Goal: Task Accomplishment & Management: Manage account settings

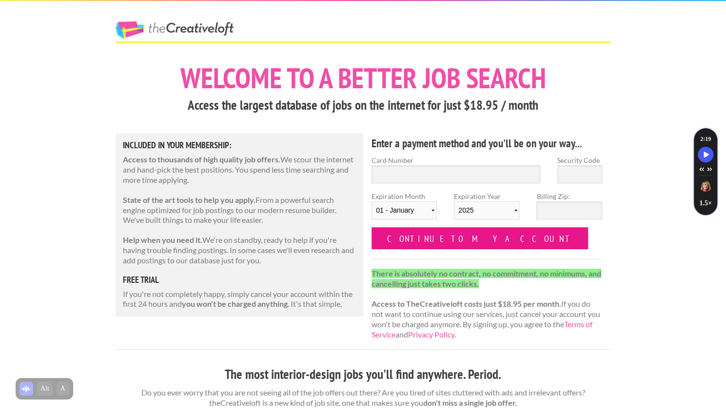
click at [410, 241] on input "Continue to my account" at bounding box center [479, 238] width 216 height 22
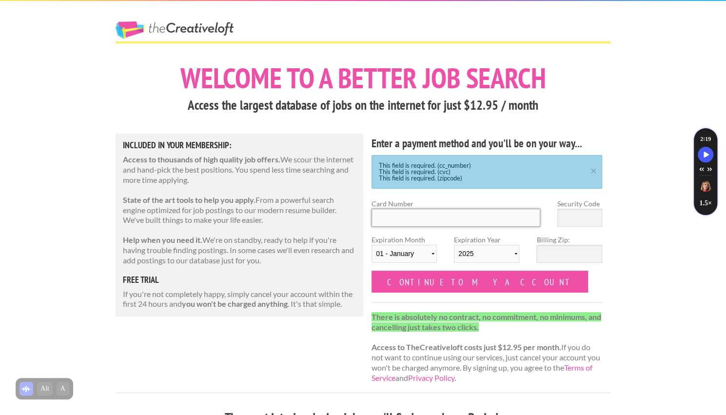
click at [406, 216] on input "Card Number" at bounding box center [455, 218] width 169 height 18
type input "[CREDIT_CARD_NUMBER]"
select select "05"
select select "2030"
click at [574, 215] on input "Security Code" at bounding box center [579, 218] width 45 height 18
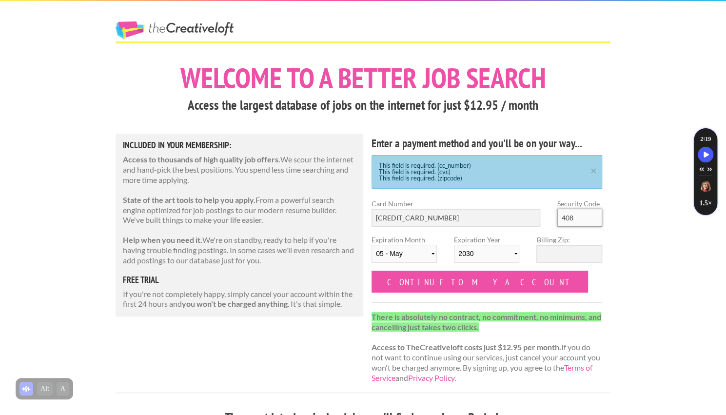
type input "408"
click at [559, 254] on input "Billing Zip:" at bounding box center [568, 254] width 65 height 18
type input "78059"
click at [588, 219] on input "408" at bounding box center [579, 218] width 45 height 18
type input "4"
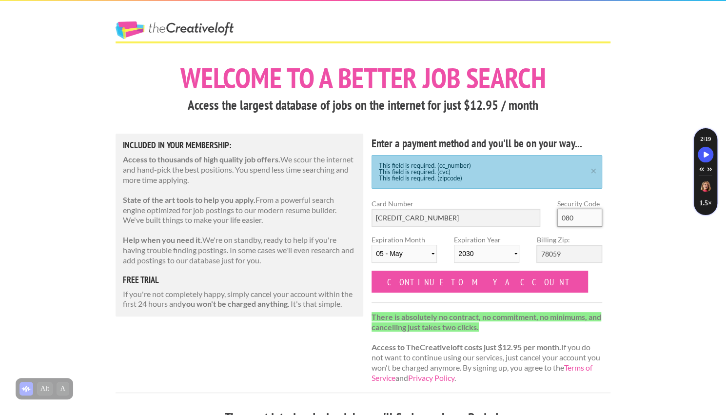
type input "080"
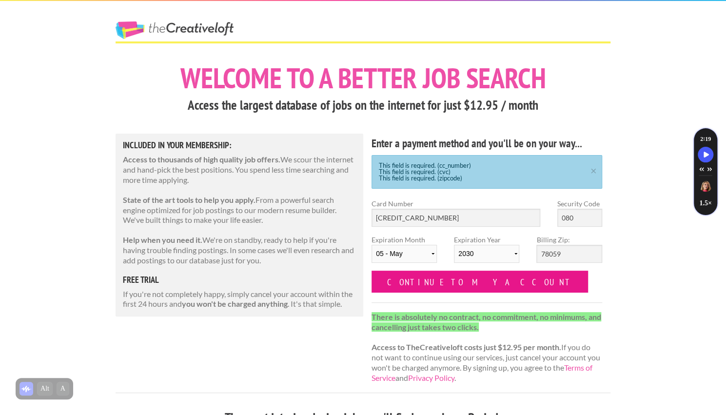
click at [457, 283] on input "Continue to my account" at bounding box center [479, 282] width 216 height 22
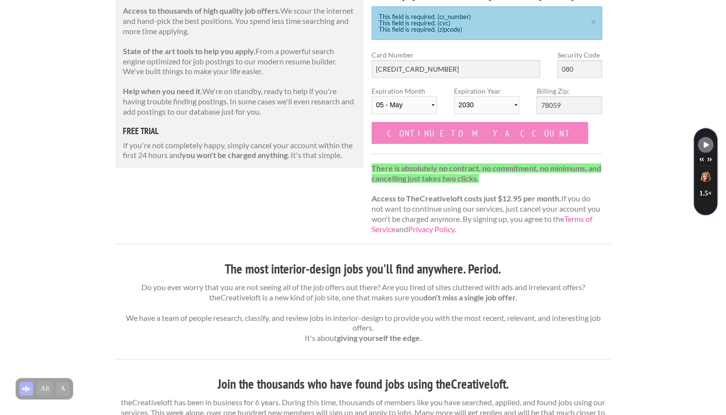
scroll to position [170, 0]
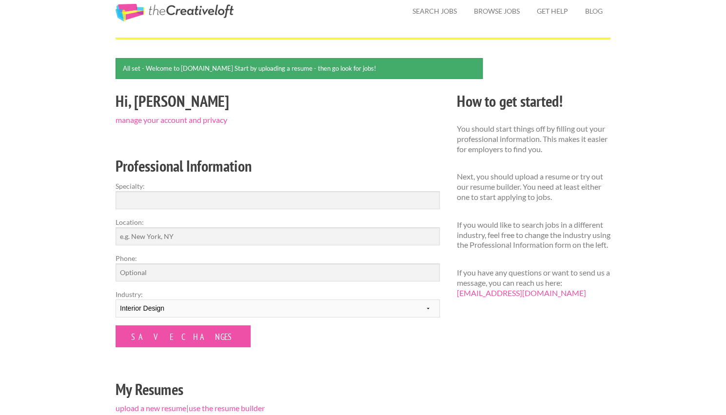
scroll to position [35, 0]
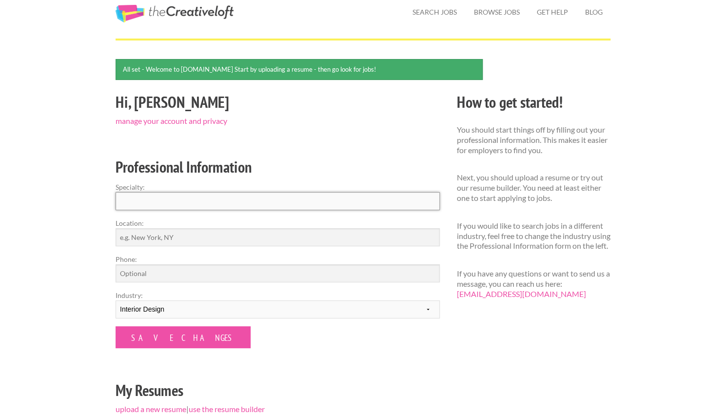
click at [253, 200] on input "Specialty:" at bounding box center [278, 201] width 324 height 18
type input "I"
type input "Interior Desinger"
click at [215, 241] on input "Location:" at bounding box center [278, 237] width 324 height 18
type input "San Antonio"
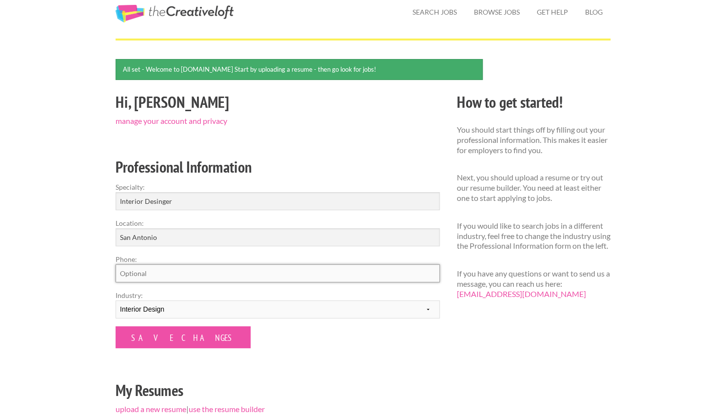
click at [200, 272] on input "Phone:" at bounding box center [278, 273] width 324 height 18
type input "2107886387"
click at [213, 307] on select "--------- Fashion Interior Design Photography Event Planning Entertainment Musi…" at bounding box center [278, 309] width 324 height 18
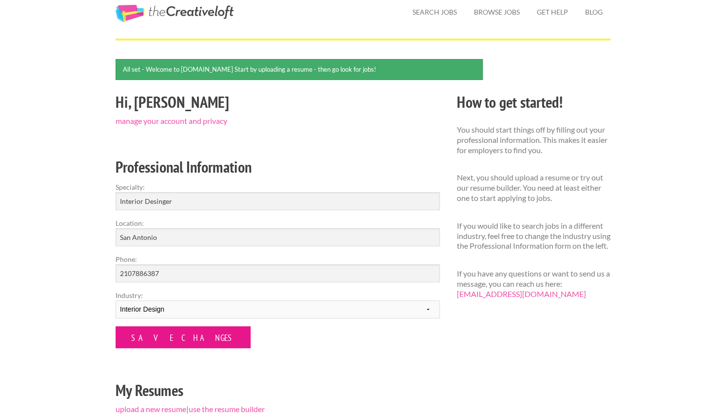
click at [167, 332] on input "Save Changes" at bounding box center [183, 337] width 135 height 22
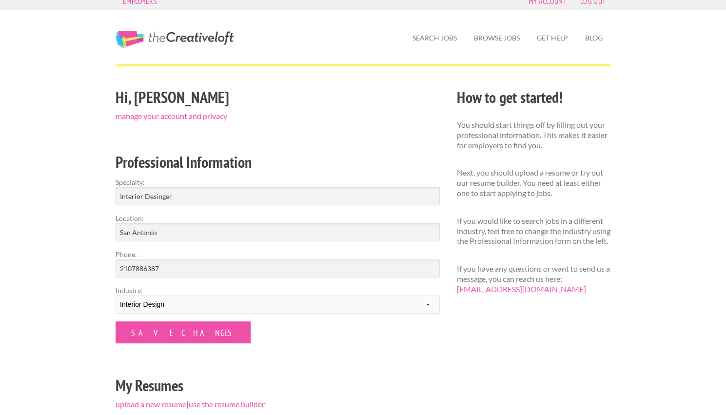
scroll to position [10, 0]
click at [147, 333] on input "Save Changes" at bounding box center [183, 332] width 135 height 22
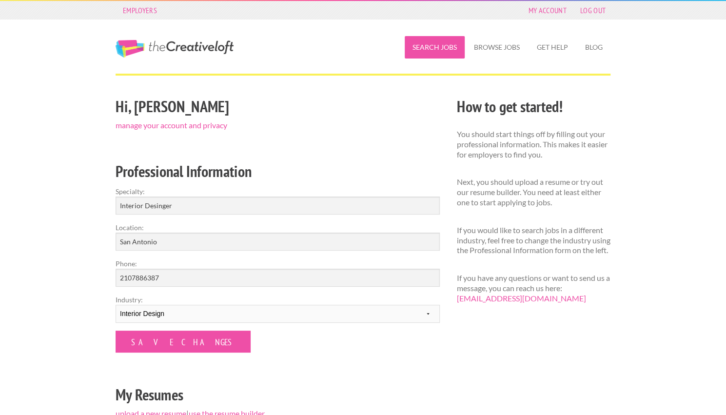
click at [431, 47] on link "Search Jobs" at bounding box center [435, 47] width 60 height 22
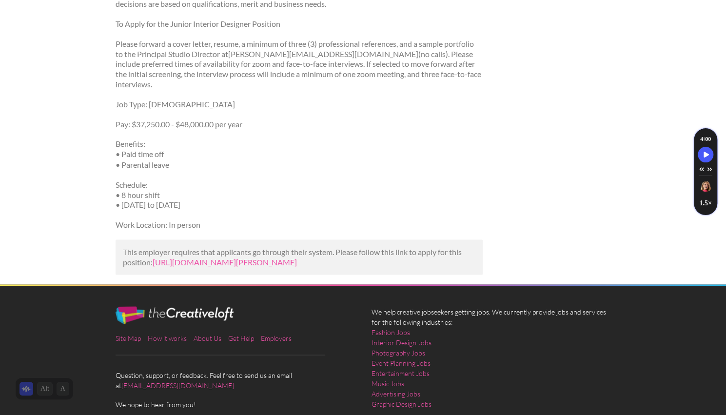
scroll to position [931, 0]
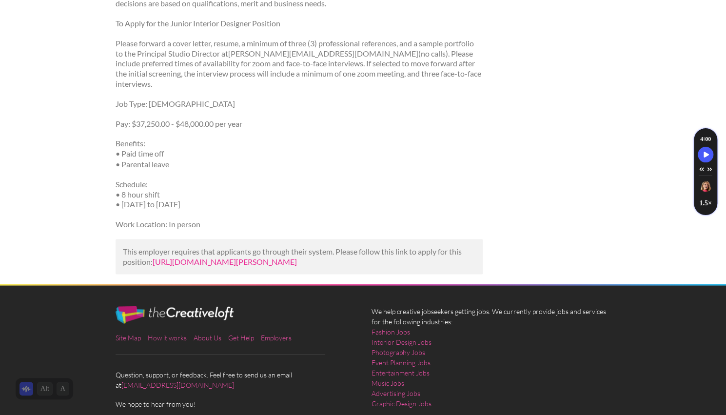
click at [218, 256] on link "https://staging.american.com.au/office/job/junior-interior-designer-at-carla-ro…" at bounding box center [225, 260] width 144 height 9
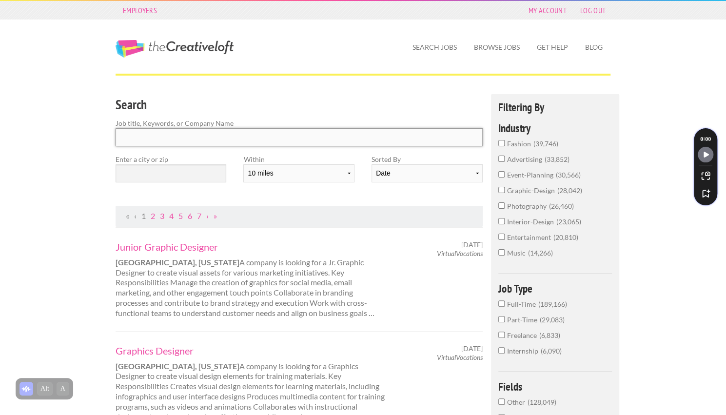
click at [274, 139] on input "Search" at bounding box center [299, 137] width 367 height 18
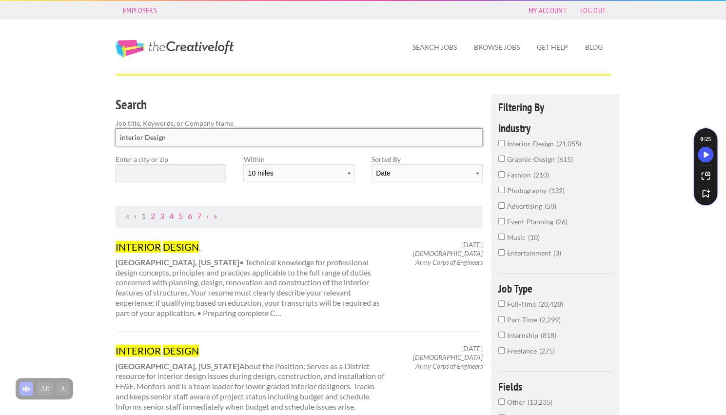
type input "interior Design"
click at [193, 173] on input "text" at bounding box center [171, 173] width 111 height 18
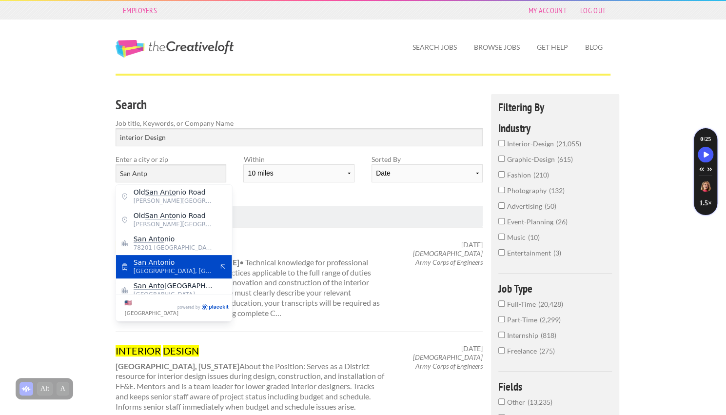
click at [158, 263] on mark "San Anto" at bounding box center [149, 262] width 31 height 8
type input "San Antonio"
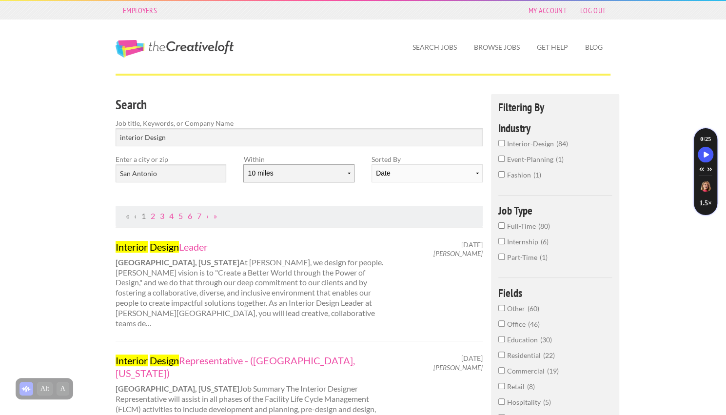
click at [290, 181] on select "10 miles 20 miles 50 miles 100 miles 200 miles 300 miles 400 miles 500 miles" at bounding box center [298, 173] width 111 height 18
select select "50"
click at [243, 164] on select "10 miles 20 miles 50 miles 100 miles 200 miles 300 miles 400 miles 500 miles" at bounding box center [298, 173] width 111 height 18
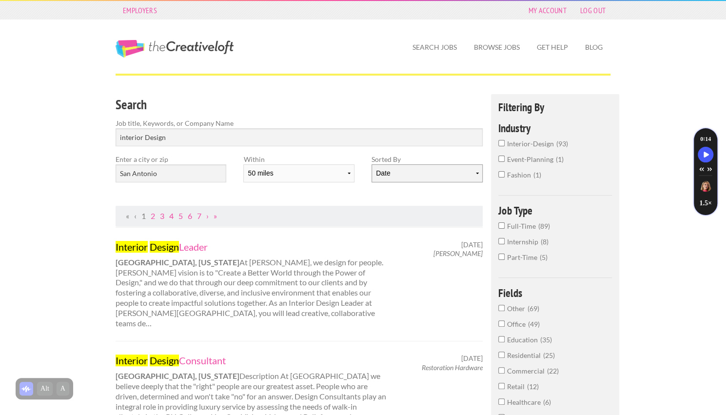
click at [416, 176] on select "Date Relevance" at bounding box center [426, 173] width 111 height 18
click at [355, 196] on div "Search Job title, Keywords, or Company Name interior Design Enter a city or zip…" at bounding box center [299, 150] width 384 height 112
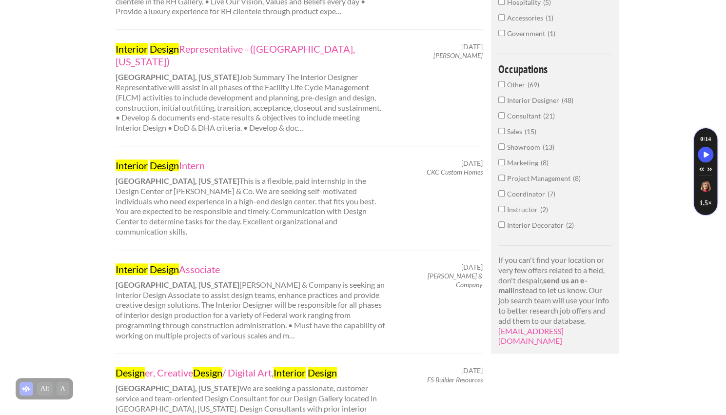
scroll to position [422, 0]
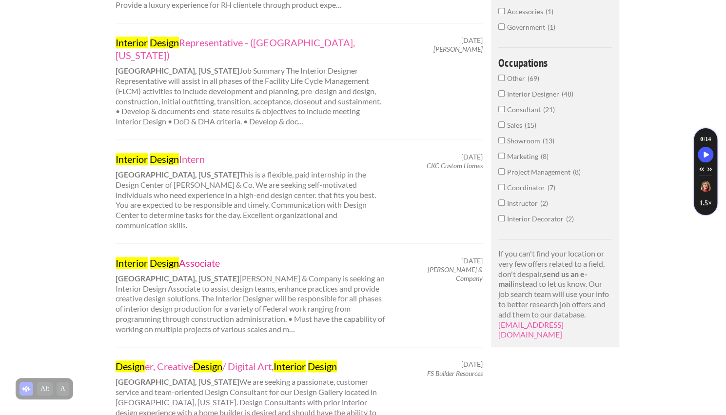
click at [199, 256] on link "Interior Design Associate" at bounding box center [251, 262] width 271 height 13
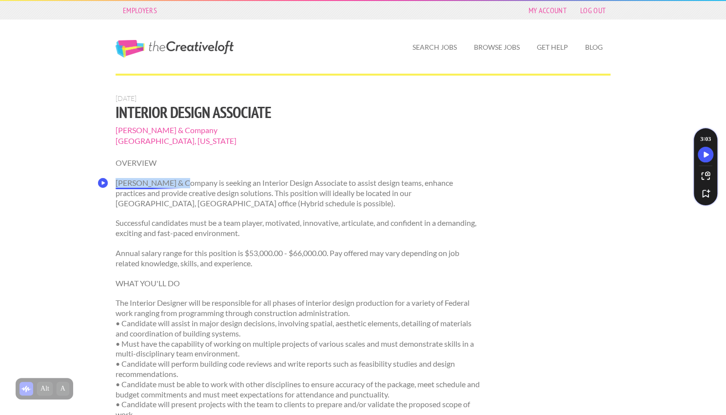
drag, startPoint x: 117, startPoint y: 184, endPoint x: 183, endPoint y: 185, distance: 65.3
click at [183, 185] on p "Merrick & Company is seeking an Interior Design Associate to assist design team…" at bounding box center [299, 193] width 367 height 30
copy p "[PERSON_NAME] & Company"
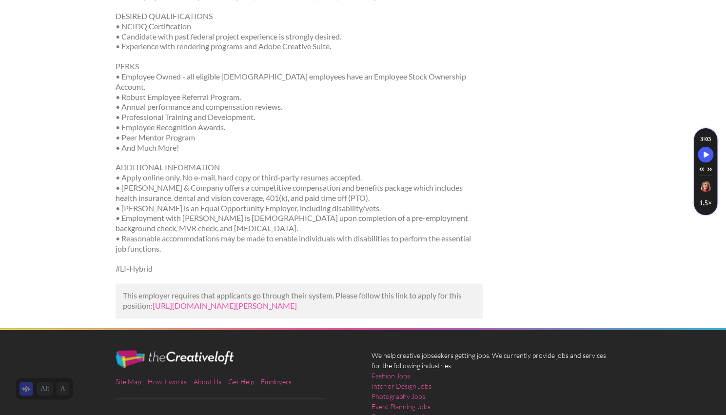
scroll to position [623, 0]
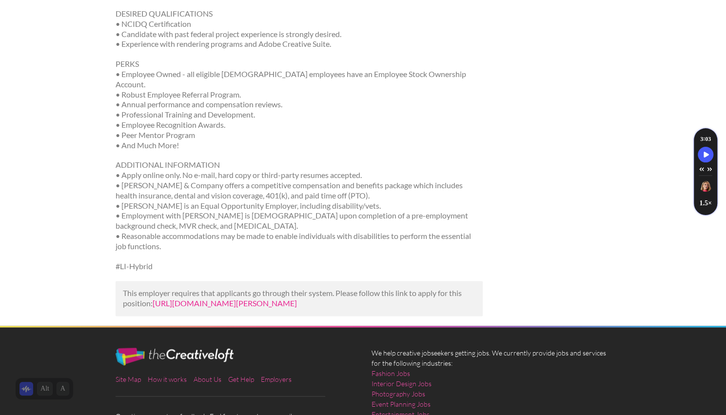
click at [223, 298] on link "https://careers.merrick.com/careers-home/jobs/7479?lang=en-us&utm_campaign=goog…" at bounding box center [225, 302] width 144 height 9
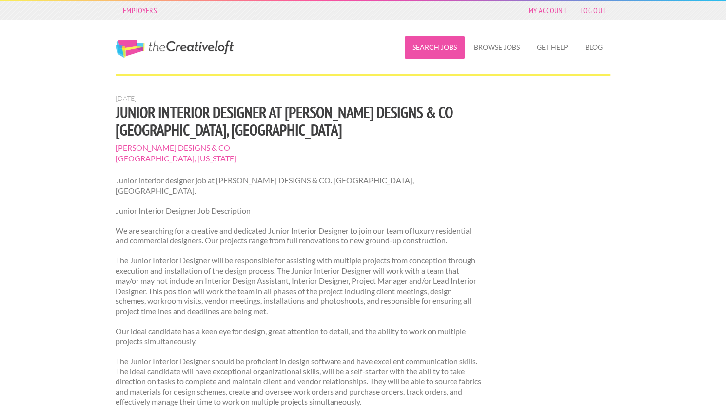
click at [430, 46] on link "Search Jobs" at bounding box center [435, 47] width 60 height 22
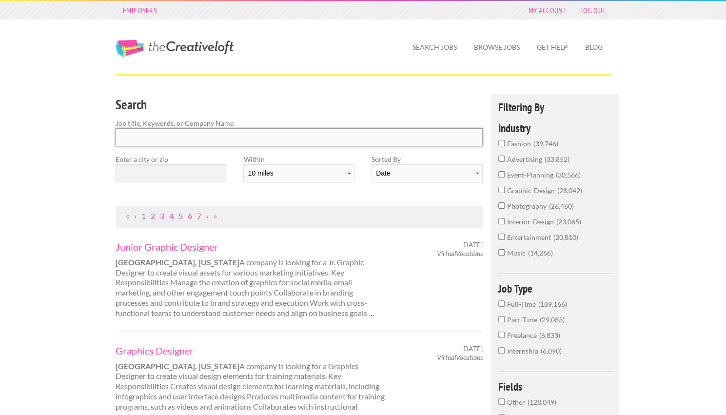
click at [255, 140] on input "Search" at bounding box center [299, 137] width 367 height 18
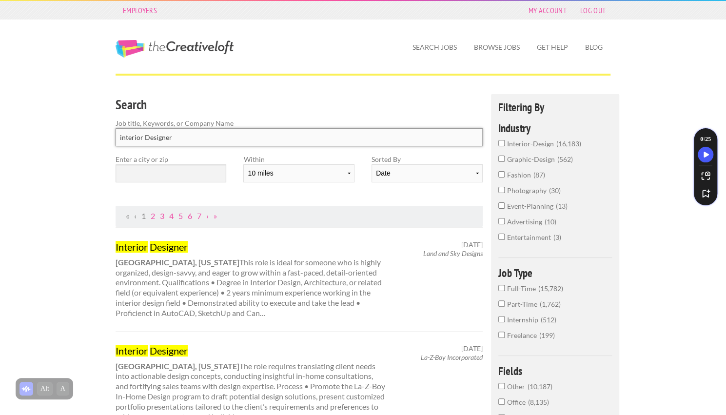
type input "interior Designer"
click at [212, 174] on input "text" at bounding box center [171, 173] width 111 height 18
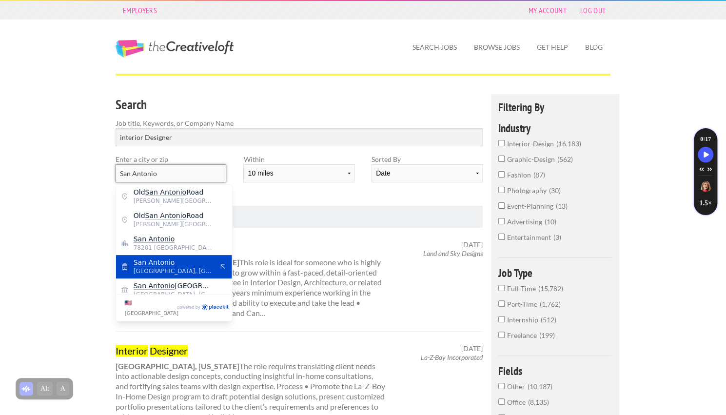
type input "San Antonio"
click at [160, 263] on mark "San Antonio" at bounding box center [154, 262] width 41 height 8
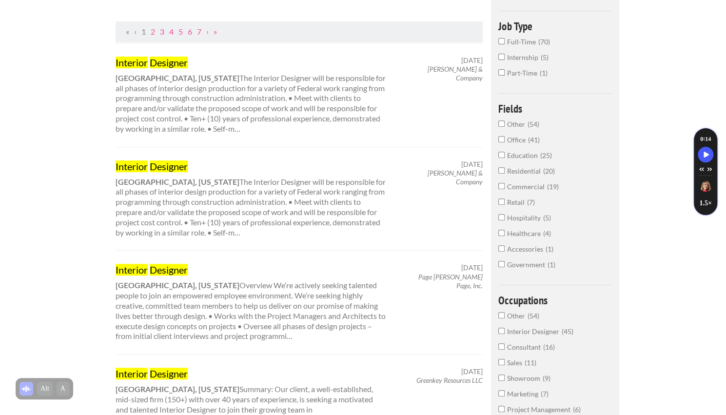
scroll to position [185, 0]
click at [170, 66] on mark "Designer" at bounding box center [169, 62] width 38 height 12
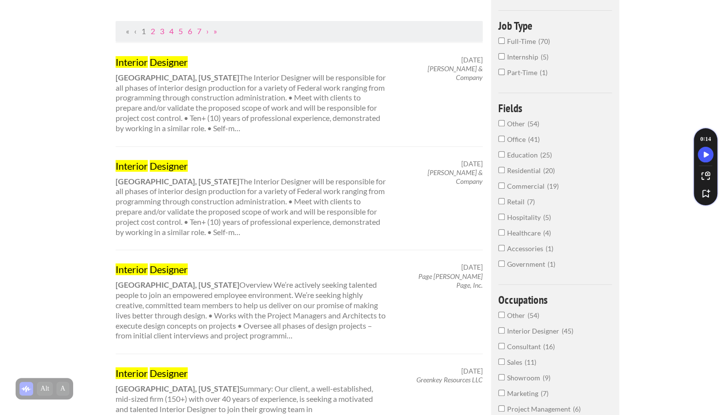
click at [155, 165] on mark "Designer" at bounding box center [169, 166] width 38 height 12
click at [148, 264] on mark "Interior" at bounding box center [132, 269] width 32 height 12
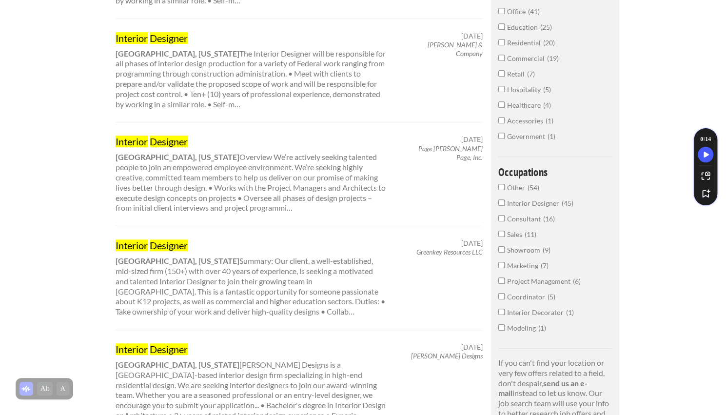
scroll to position [315, 0]
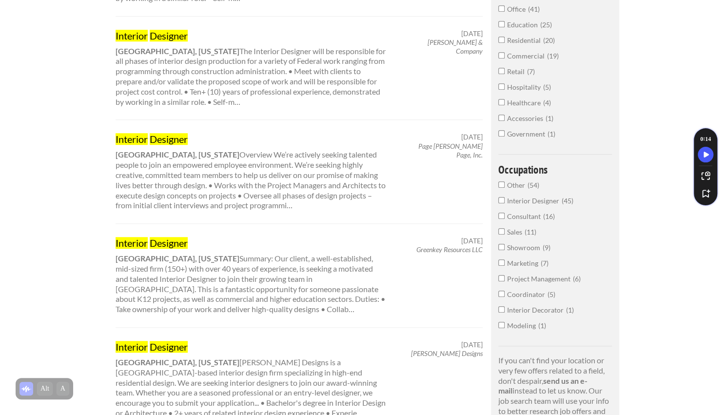
click at [145, 246] on mark "Interior" at bounding box center [132, 243] width 32 height 12
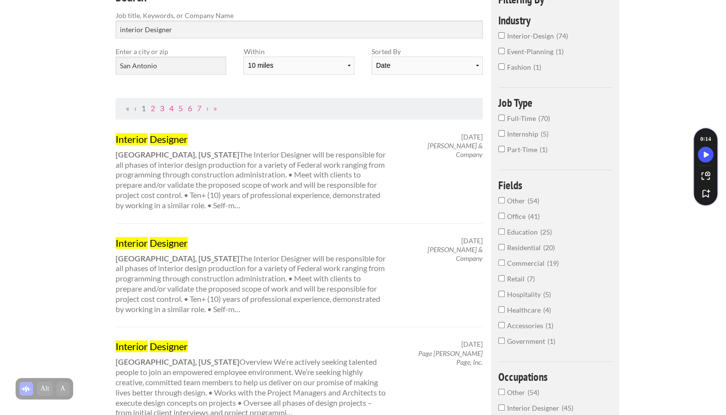
scroll to position [107, 0]
click at [281, 65] on select "10 miles 20 miles 50 miles 100 miles 200 miles 300 miles 400 miles 500 miles" at bounding box center [298, 66] width 111 height 18
select select "50"
click at [243, 57] on select "10 miles 20 miles 50 miles 100 miles 200 miles 300 miles 400 miles 500 miles" at bounding box center [298, 66] width 111 height 18
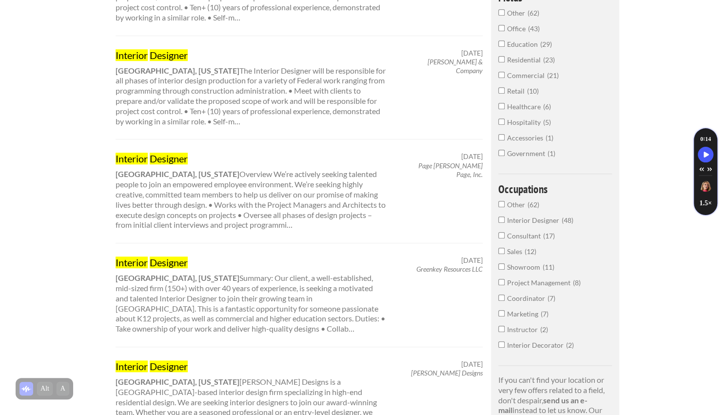
scroll to position [307, 0]
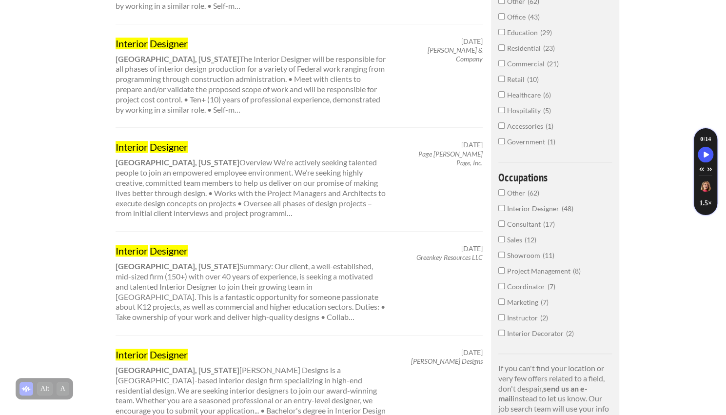
click at [156, 246] on mark "Designer" at bounding box center [169, 251] width 38 height 12
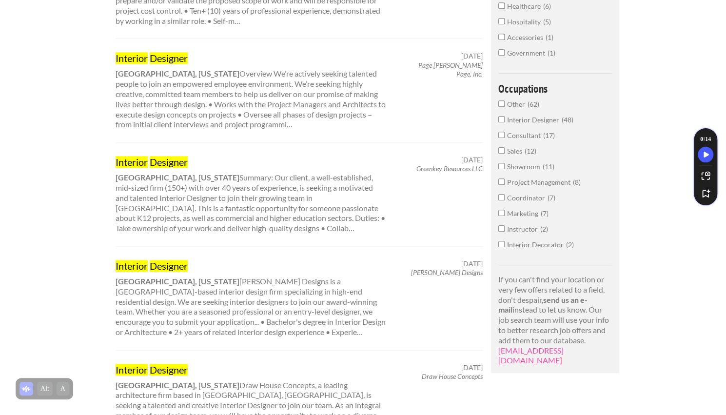
scroll to position [403, 0]
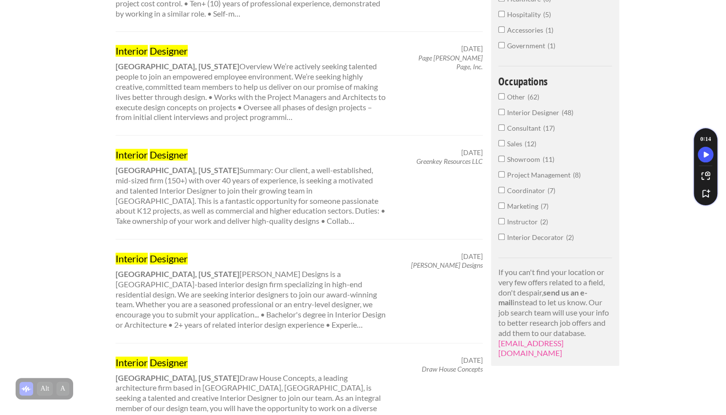
click at [162, 258] on mark "Designer" at bounding box center [169, 259] width 38 height 12
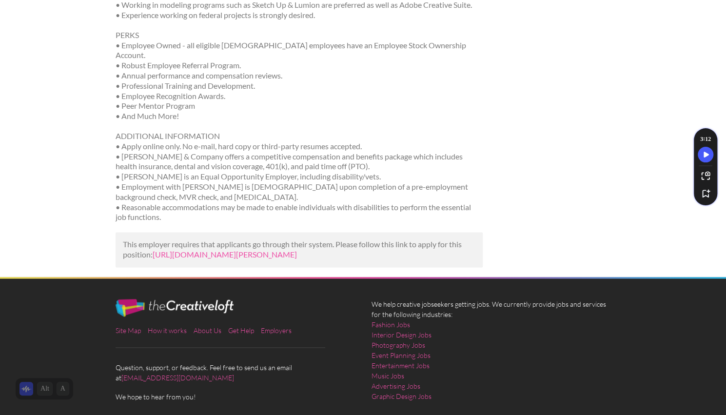
scroll to position [663, 0]
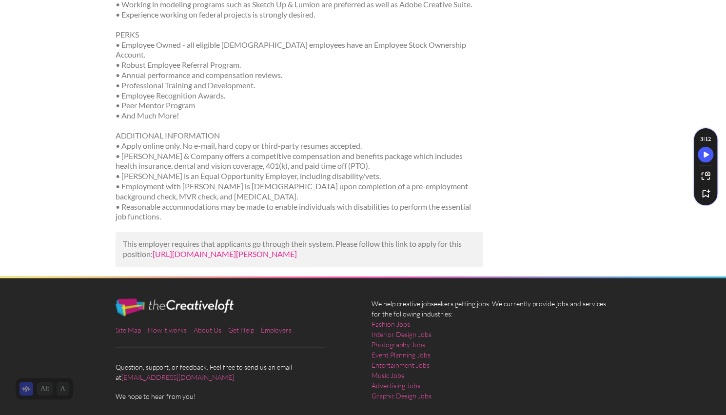
click at [209, 249] on link "https://careers.merrick.com/jobs/7322?lang=en-us&utm_campaign=google_jobs_apply…" at bounding box center [225, 253] width 144 height 9
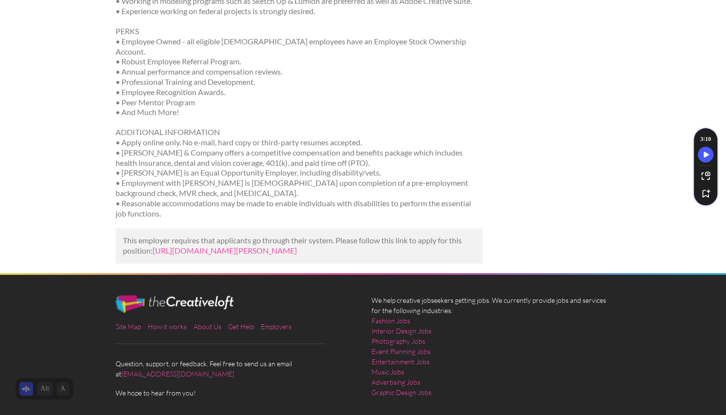
scroll to position [658, 0]
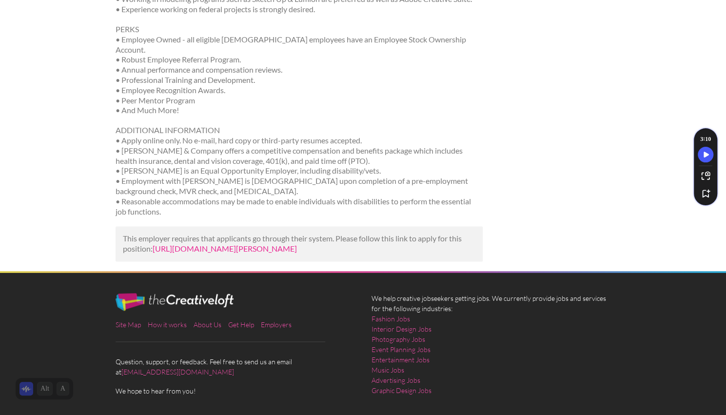
click at [219, 252] on link "[URL][DOMAIN_NAME][PERSON_NAME]" at bounding box center [225, 248] width 144 height 9
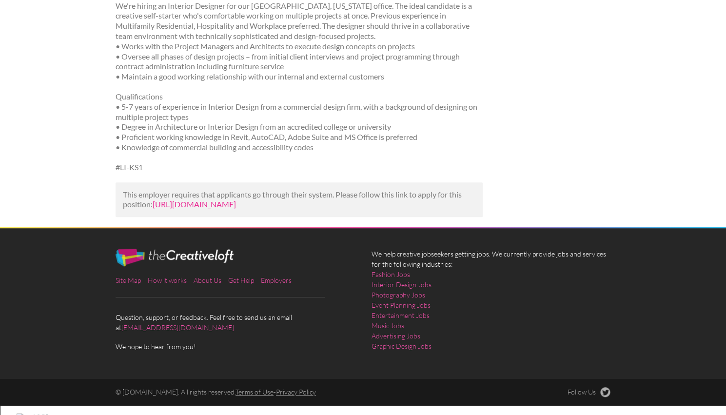
click at [189, 209] on link "[URL][DOMAIN_NAME]" at bounding box center [194, 203] width 83 height 9
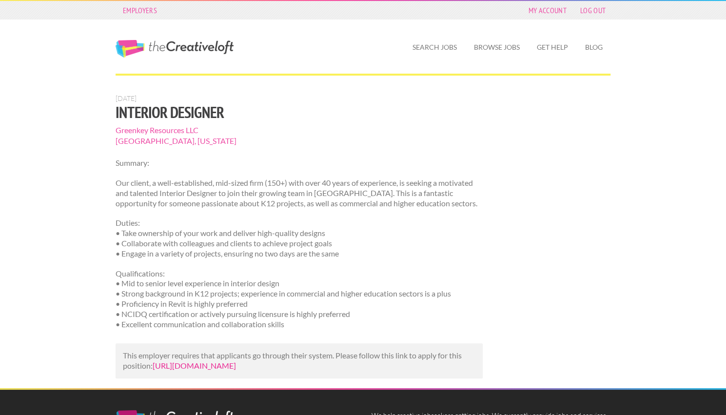
click at [193, 370] on link "[URL][DOMAIN_NAME]" at bounding box center [194, 365] width 83 height 9
click at [194, 370] on link "[URL][DOMAIN_NAME]" at bounding box center [194, 365] width 83 height 9
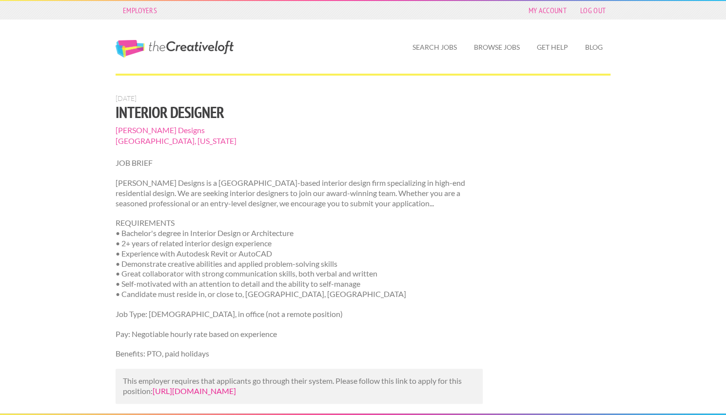
click at [223, 392] on link "[URL][DOMAIN_NAME]" at bounding box center [194, 390] width 83 height 9
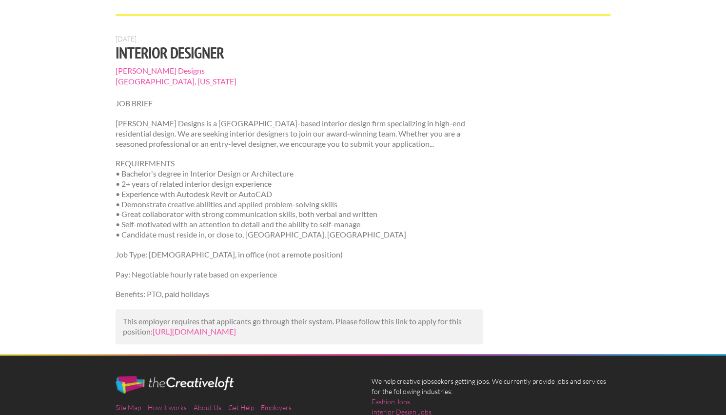
scroll to position [62, 0]
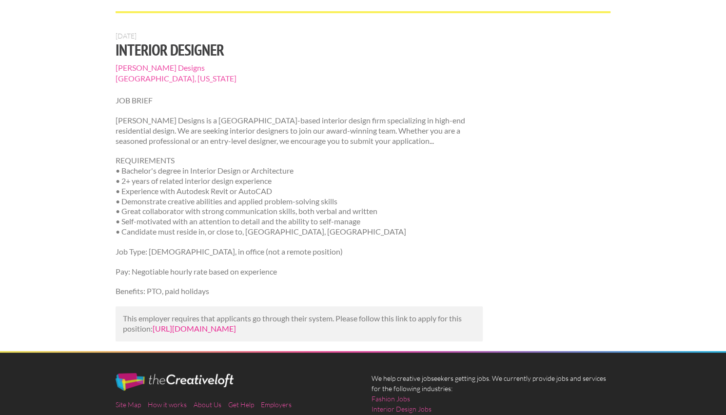
click at [210, 333] on link "[URL][DOMAIN_NAME]" at bounding box center [194, 328] width 83 height 9
click at [90, 137] on div "Employers My Account Log Out The Creative Loft Search Jobs Browse Jobs Get Help…" at bounding box center [363, 234] width 726 height 592
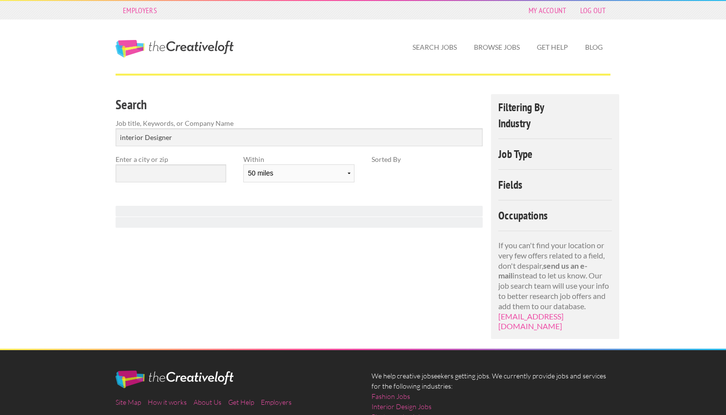
select select "50"
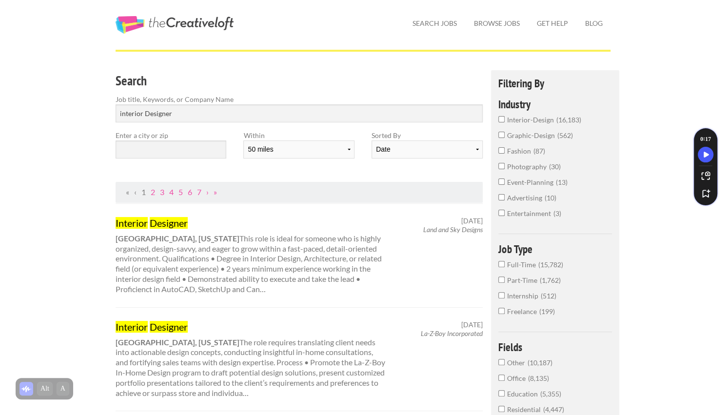
scroll to position [22, 0]
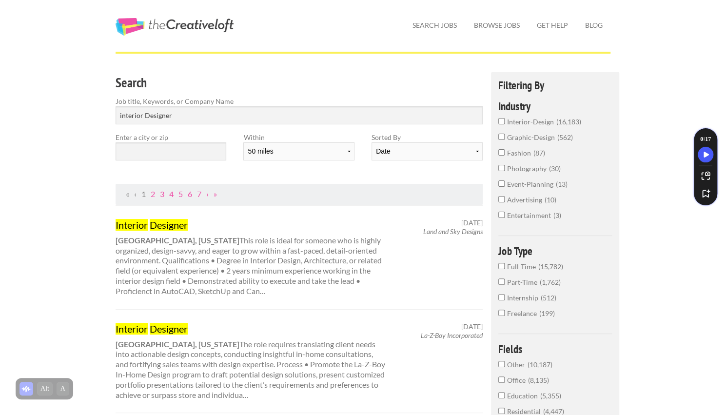
click at [163, 139] on label "Enter a city or zip" at bounding box center [171, 137] width 111 height 10
click at [161, 152] on input "text" at bounding box center [171, 151] width 111 height 18
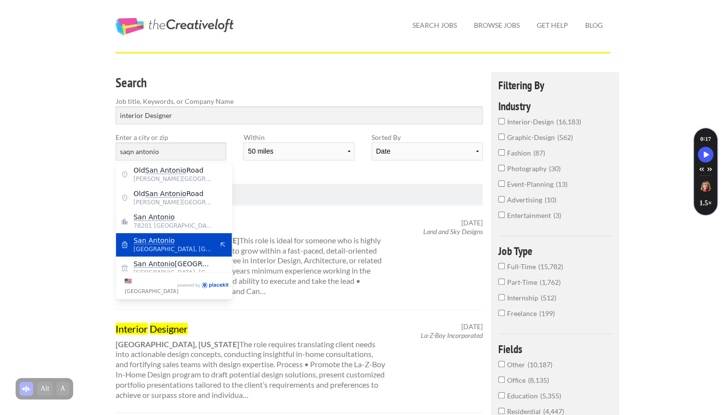
click at [159, 241] on mark "San Antonio" at bounding box center [154, 240] width 41 height 8
type input "San Antonio"
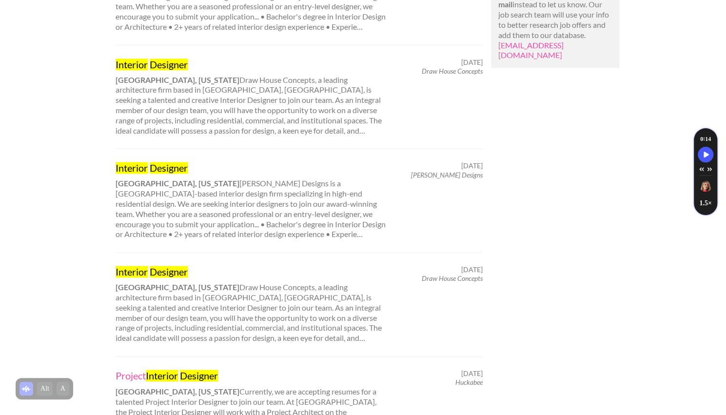
scroll to position [702, 0]
click at [151, 62] on mark "Designer" at bounding box center [169, 64] width 38 height 12
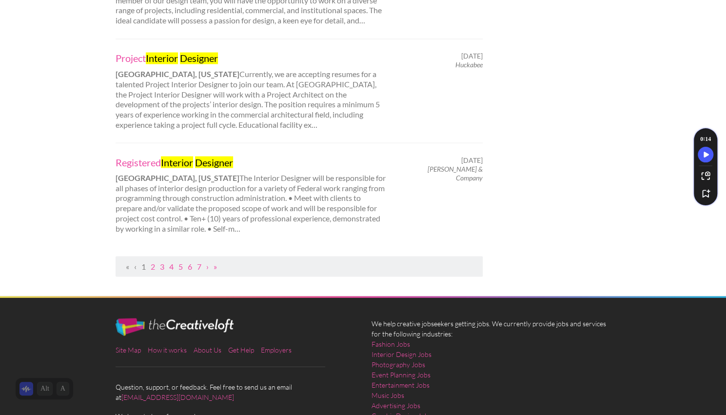
scroll to position [1019, 0]
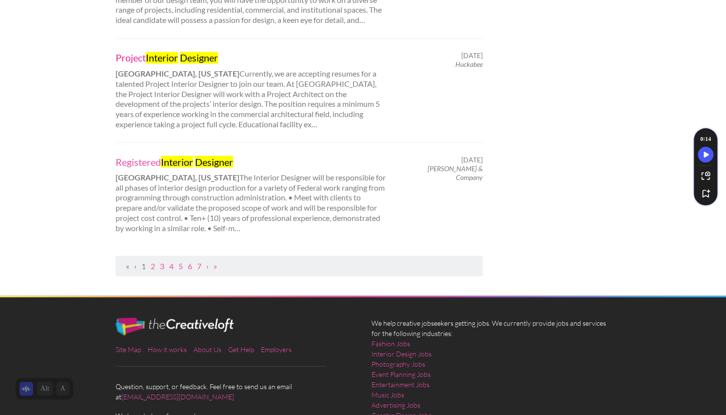
click at [178, 56] on mark "Interior" at bounding box center [162, 58] width 32 height 12
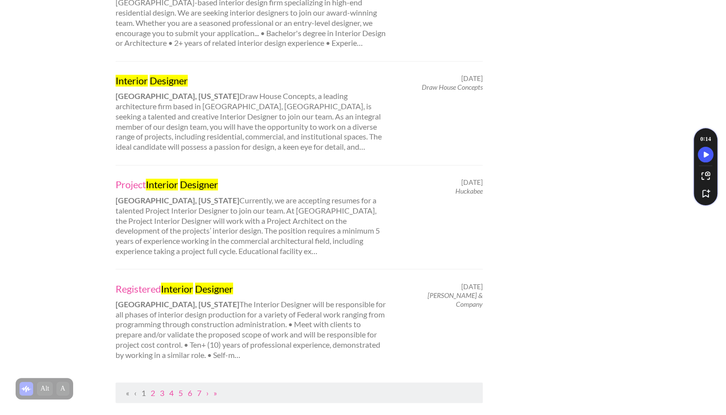
scroll to position [995, 0]
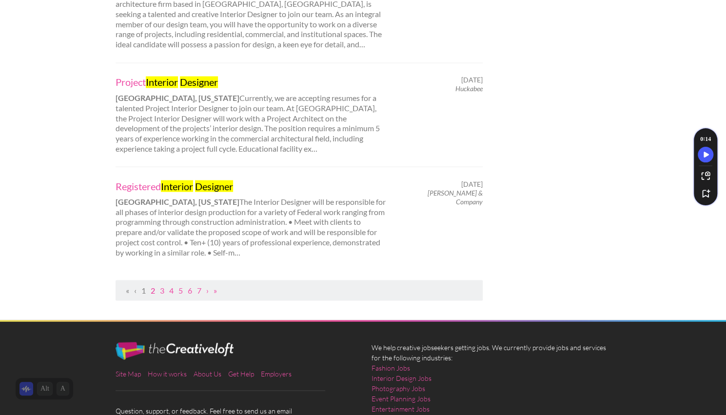
click at [154, 289] on link "2" at bounding box center [153, 289] width 4 height 9
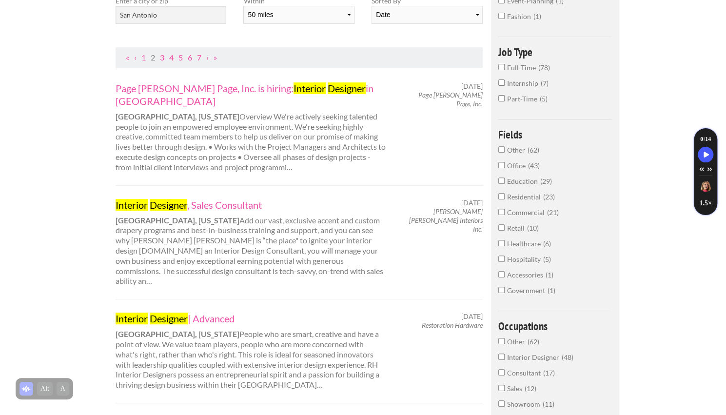
scroll to position [160, 0]
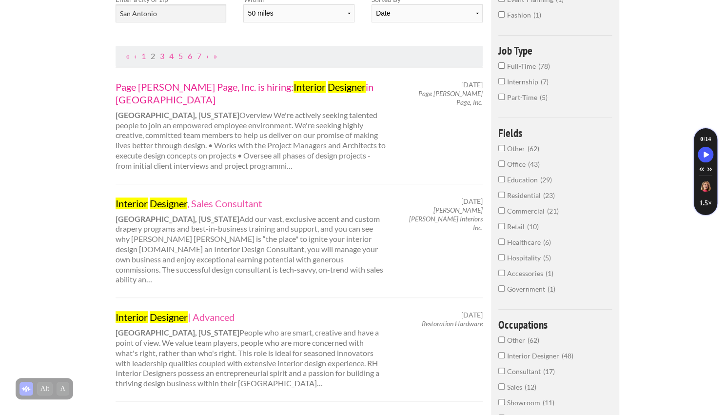
click at [141, 88] on link "Page Southerland Page, Inc. is hiring: Interior Designer in San Antonio" at bounding box center [251, 92] width 271 height 25
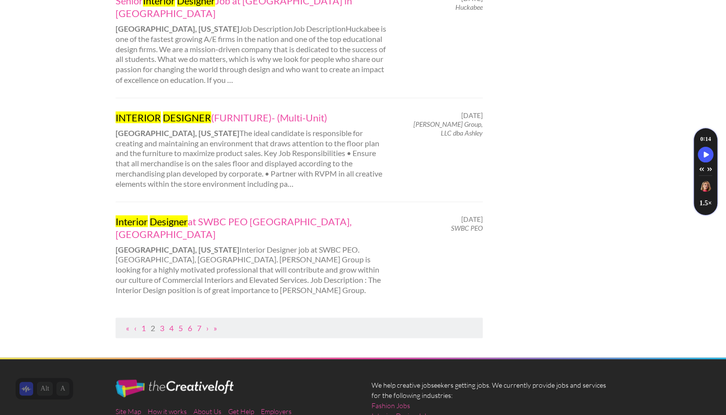
scroll to position [1022, 0]
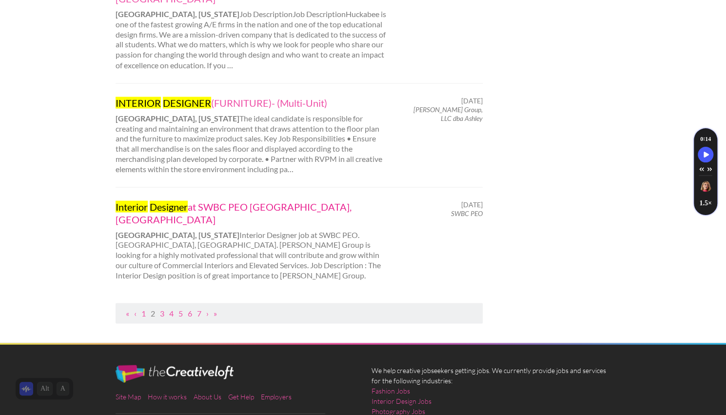
click at [219, 200] on link "Interior Designer at SWBC PEO San Antonio, TX" at bounding box center [251, 212] width 271 height 25
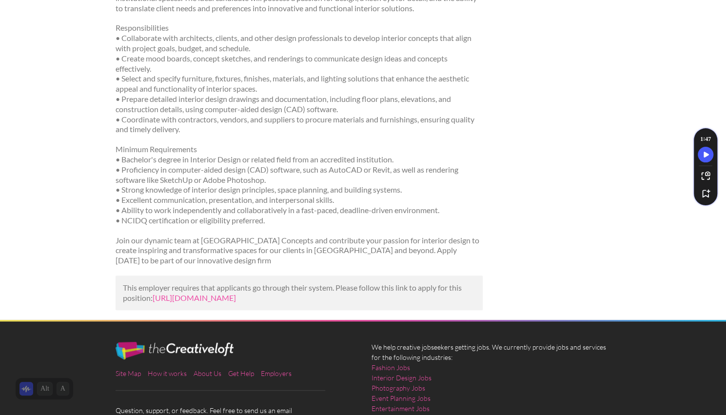
scroll to position [276, 0]
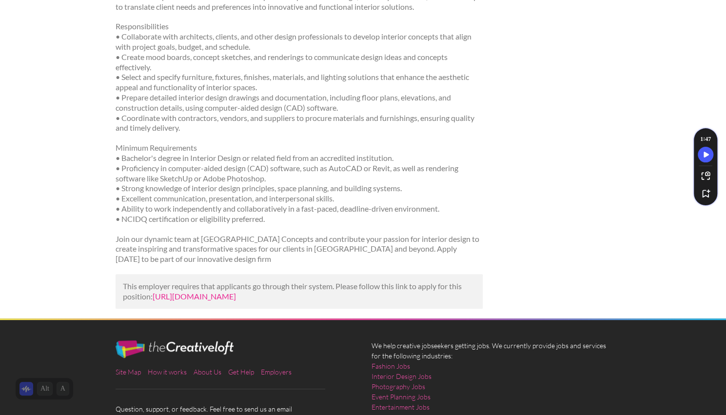
click at [171, 297] on link "[URL][DOMAIN_NAME]" at bounding box center [194, 296] width 83 height 9
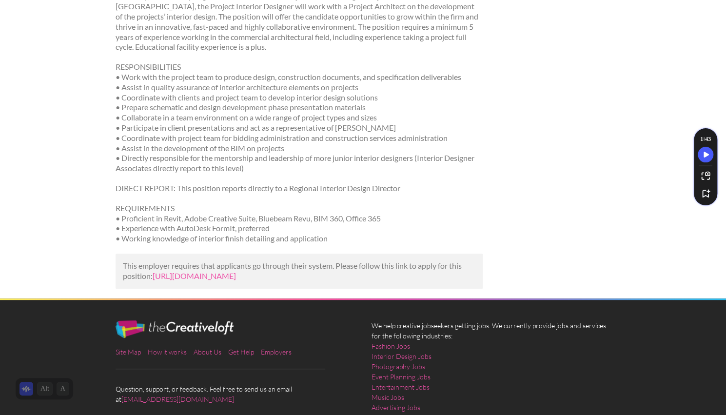
scroll to position [236, 0]
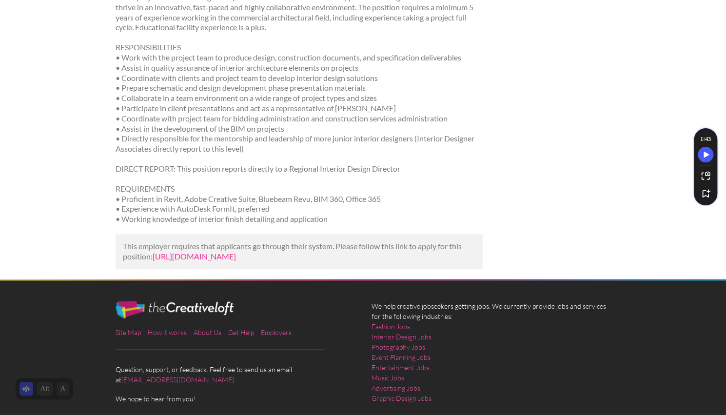
click at [190, 257] on link "https://www.indeed.com/viewjob?jk=be9529b8aac1bd1f&utm_campaign=google_jobs_app…" at bounding box center [194, 256] width 83 height 9
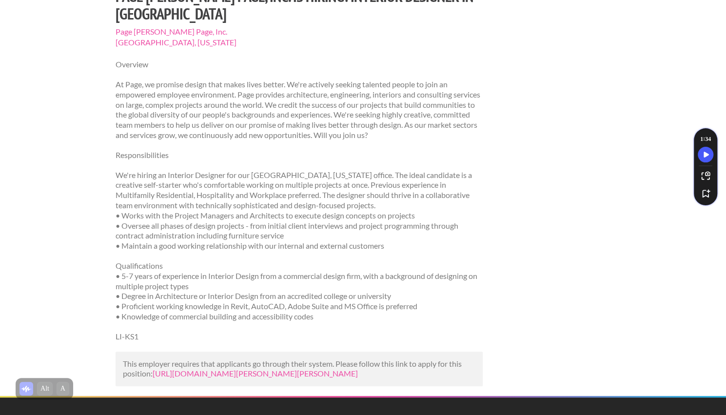
scroll to position [227, 0]
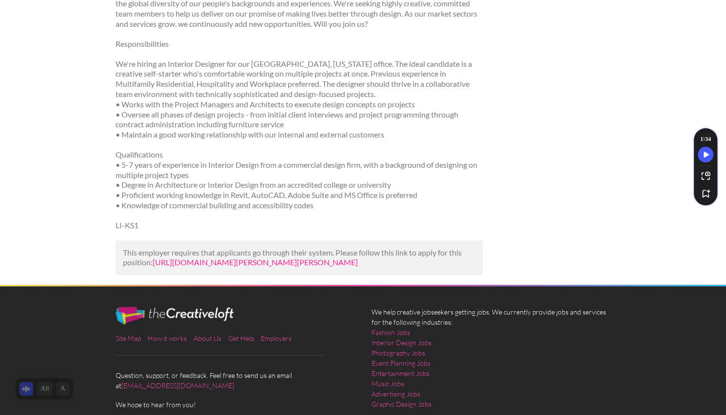
click at [168, 263] on link "https://www.career.com/job/page-southerland-page-inc/page-southerland-page-inc-…" at bounding box center [255, 261] width 205 height 9
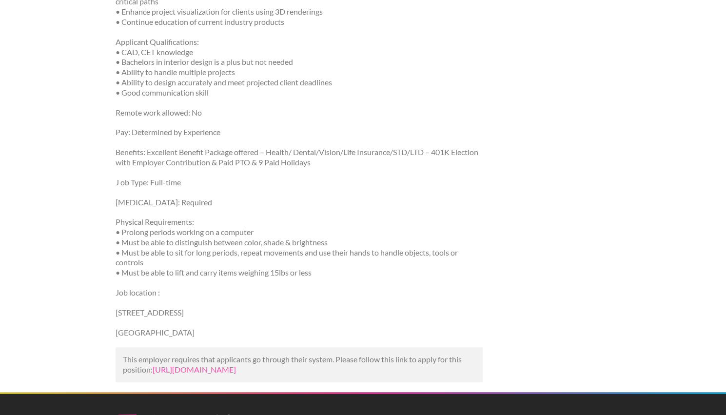
scroll to position [402, 0]
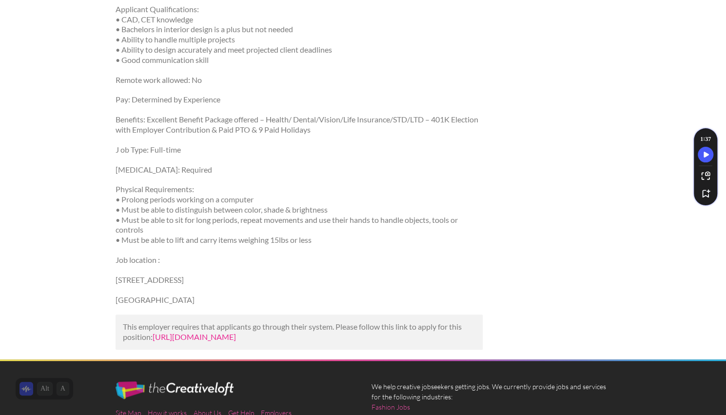
click at [204, 332] on link "[URL][DOMAIN_NAME]" at bounding box center [194, 336] width 83 height 9
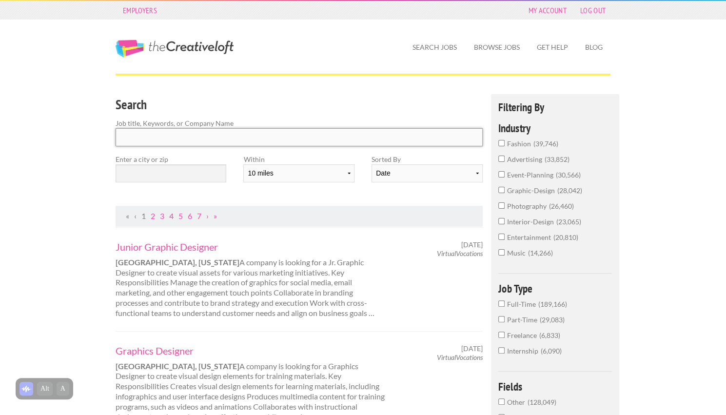
click at [248, 134] on input "Search" at bounding box center [299, 137] width 367 height 18
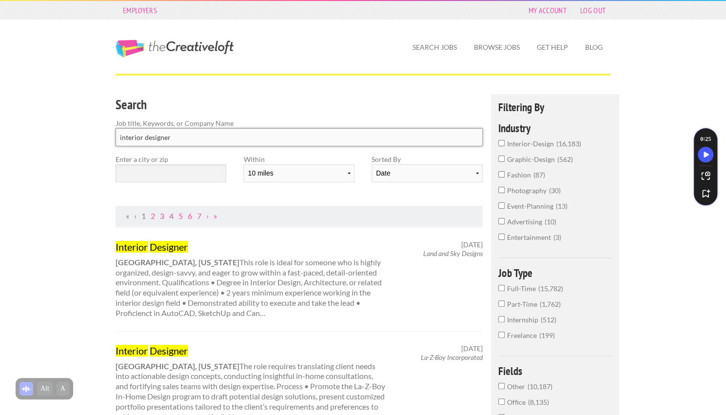
type input "interior designer"
click at [194, 172] on input "text" at bounding box center [171, 173] width 111 height 18
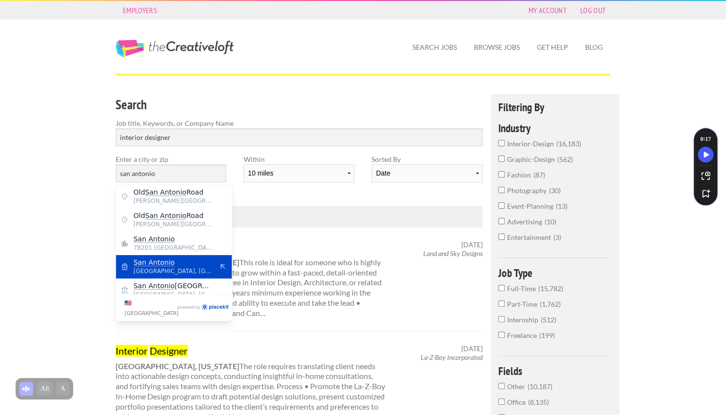
click at [161, 263] on mark "San Antonio" at bounding box center [154, 262] width 41 height 8
type input "San Antonio"
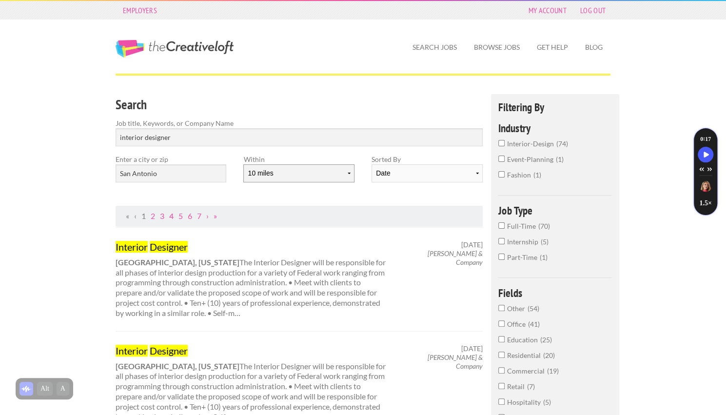
click at [286, 175] on select "10 miles 20 miles 50 miles 100 miles 200 miles 300 miles 400 miles 500 miles" at bounding box center [298, 173] width 111 height 18
select select "50"
click at [243, 164] on select "10 miles 20 miles 50 miles 100 miles 200 miles 300 miles 400 miles 500 miles" at bounding box center [298, 173] width 111 height 18
click at [154, 217] on link "2" at bounding box center [153, 215] width 4 height 9
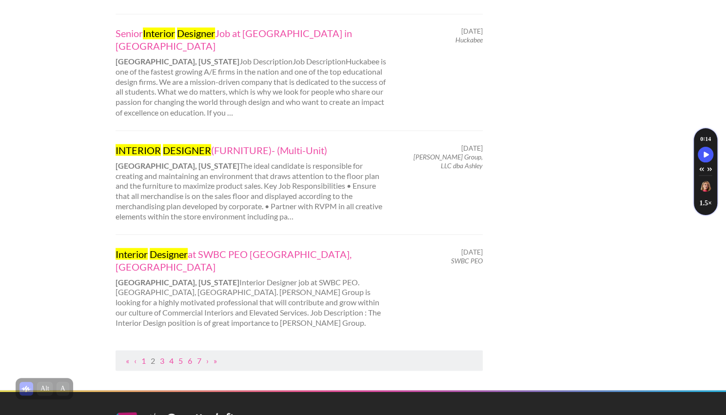
scroll to position [983, 0]
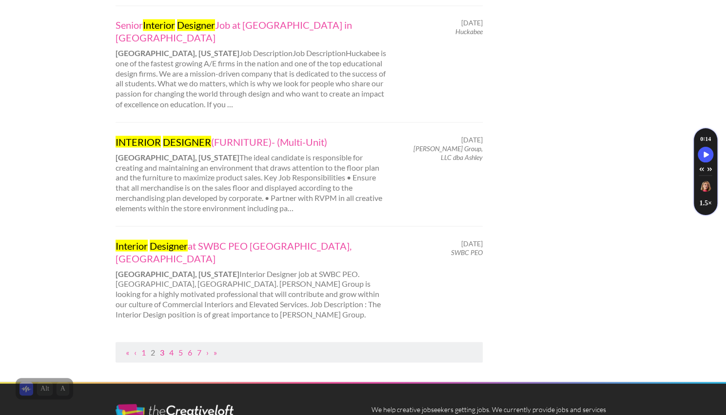
click at [162, 347] on link "3" at bounding box center [162, 351] width 4 height 9
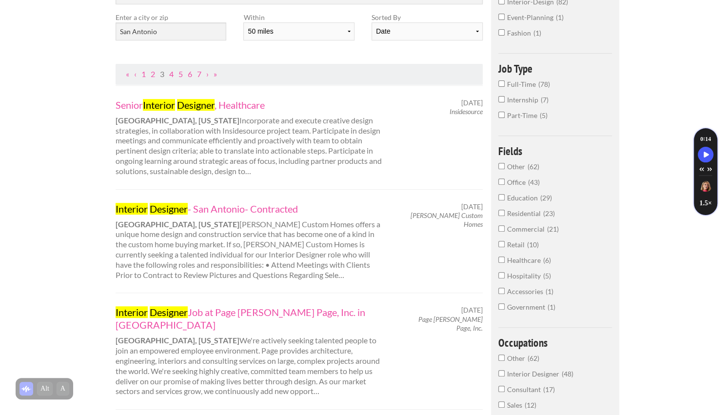
scroll to position [144, 0]
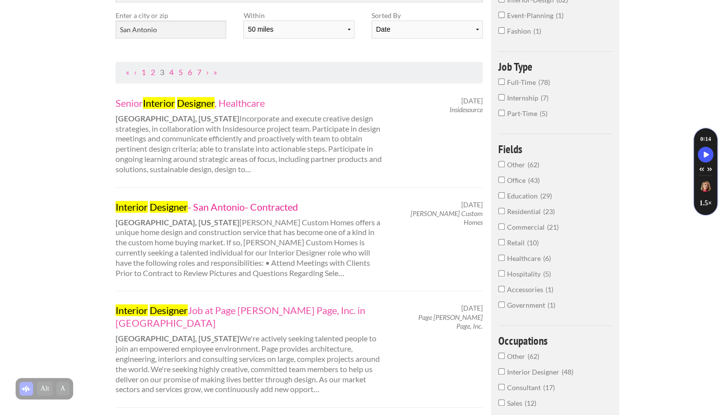
click at [215, 207] on link "Interior Designer - San Antonio- Contracted" at bounding box center [251, 206] width 271 height 13
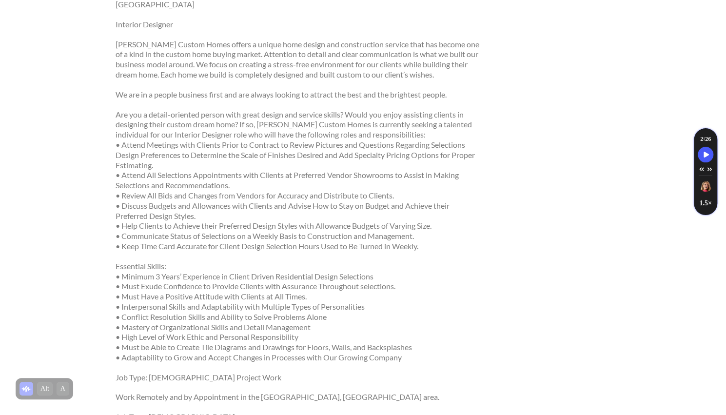
scroll to position [171, 0]
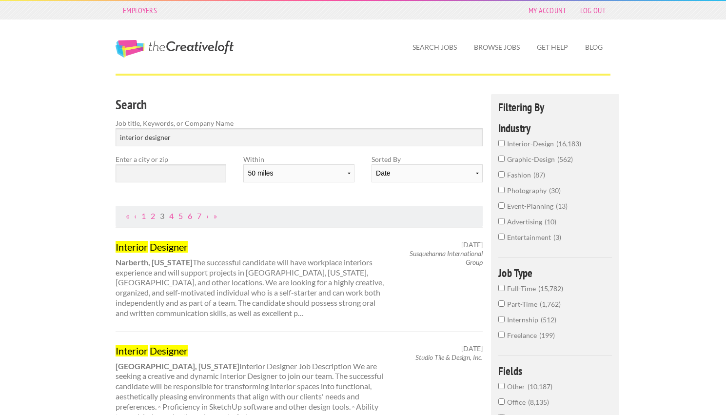
select select "50"
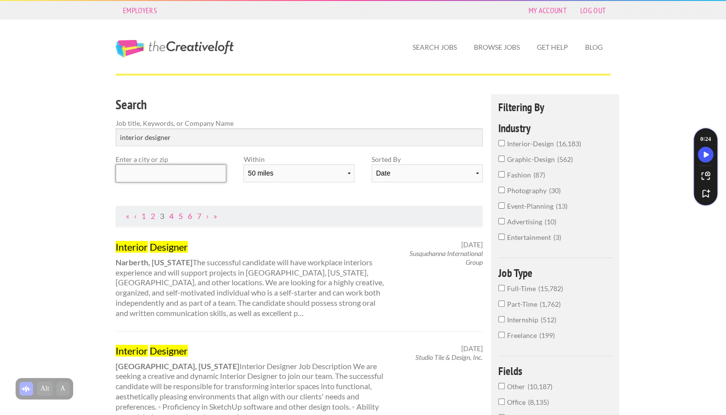
click at [135, 178] on input "text" at bounding box center [171, 173] width 111 height 18
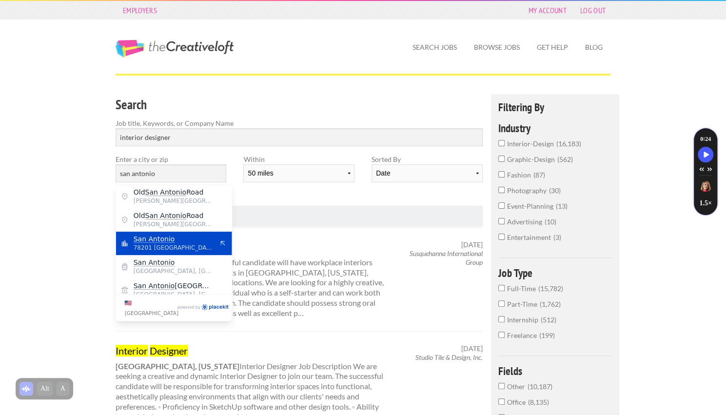
click at [154, 240] on mark "San Antonio" at bounding box center [154, 239] width 41 height 8
type input "San Antonio"
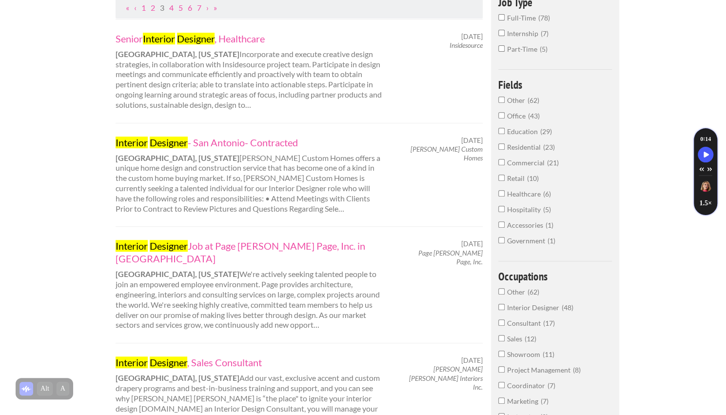
scroll to position [260, 0]
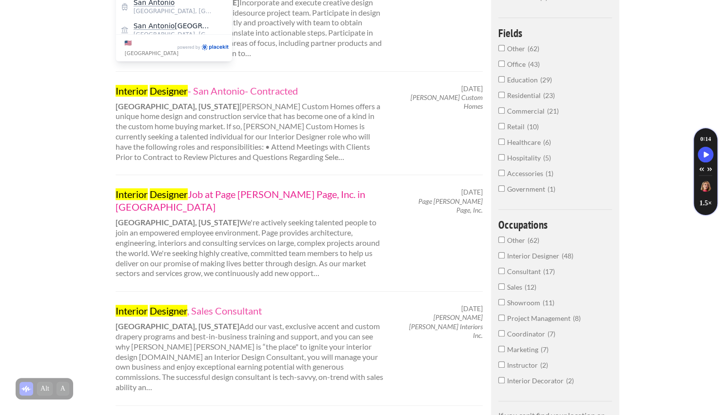
click at [212, 192] on link "Interior Designer Job at Page Southerland Page, Inc. in San Antonio" at bounding box center [251, 200] width 271 height 25
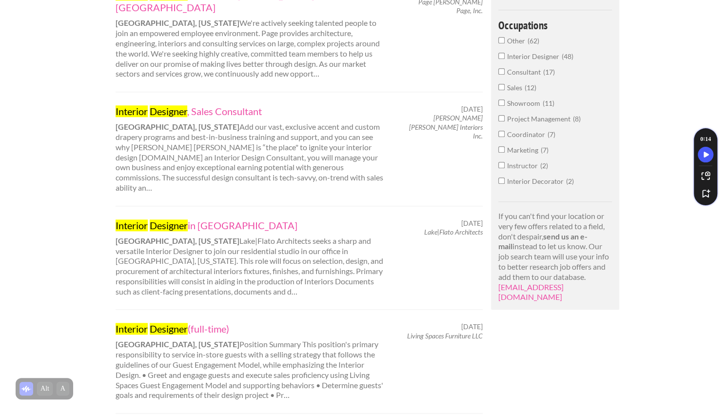
scroll to position [465, 0]
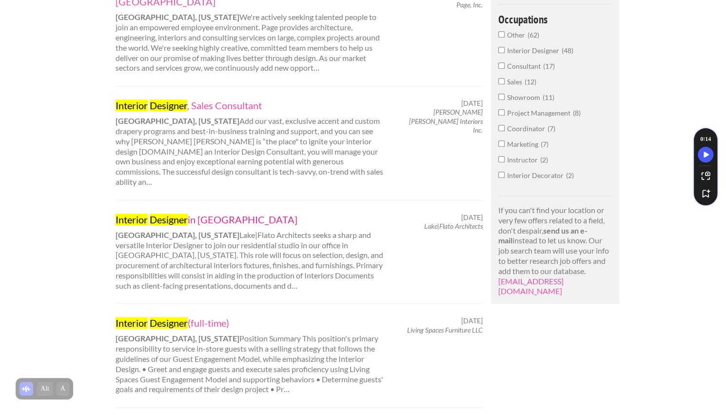
click at [171, 214] on mark "Designer" at bounding box center [169, 220] width 38 height 12
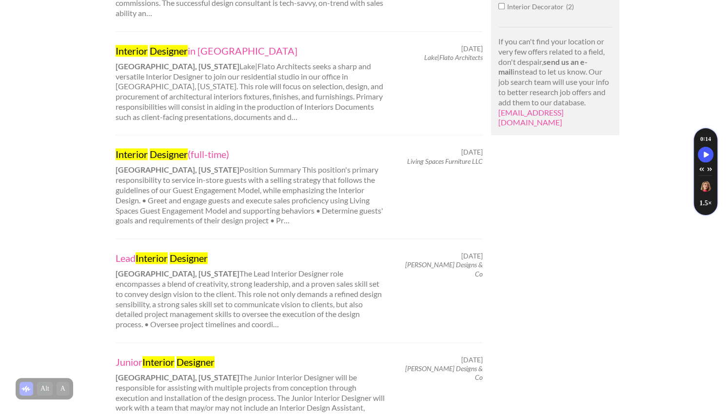
scroll to position [635, 0]
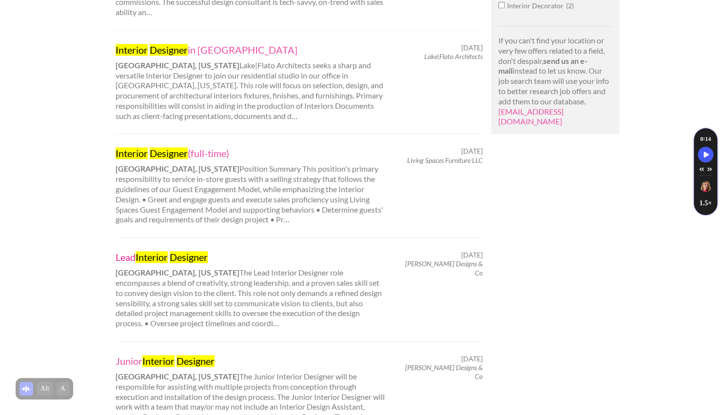
click at [172, 251] on link "Lead Interior Designer" at bounding box center [251, 257] width 271 height 13
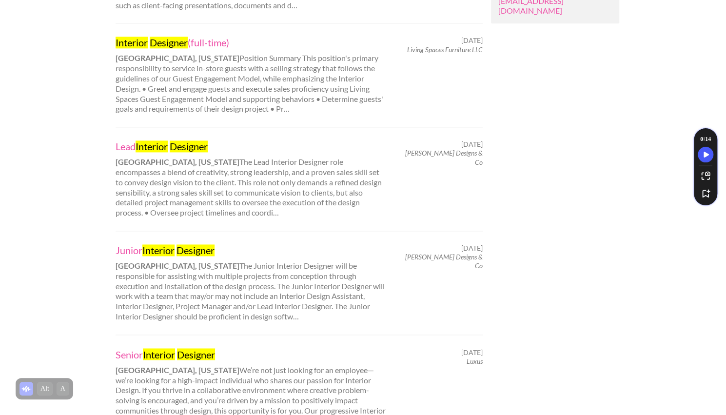
scroll to position [745, 0]
click at [164, 245] on mark "Interior" at bounding box center [158, 251] width 32 height 12
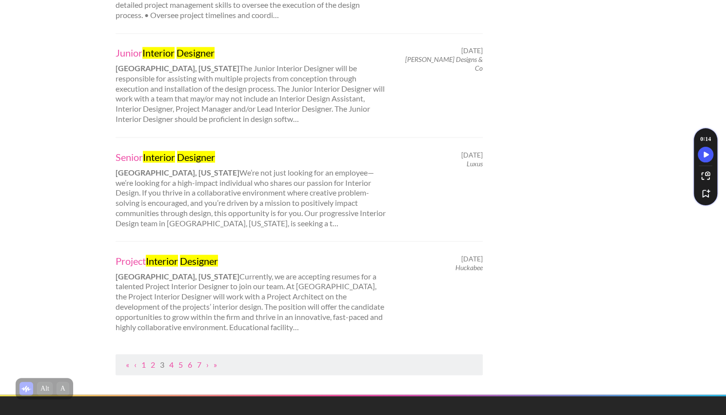
scroll to position [950, 0]
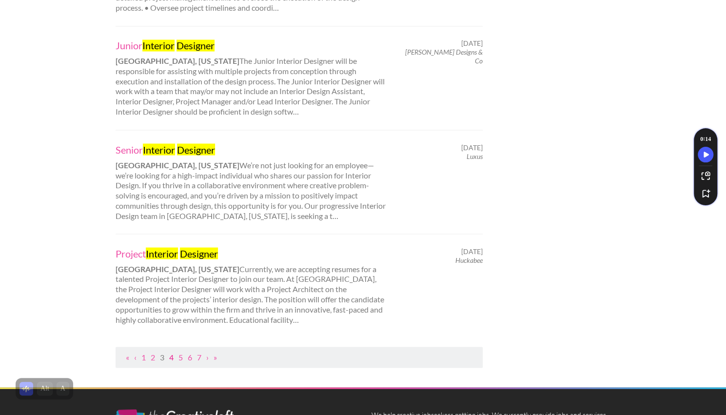
click at [171, 352] on link "4" at bounding box center [171, 356] width 4 height 9
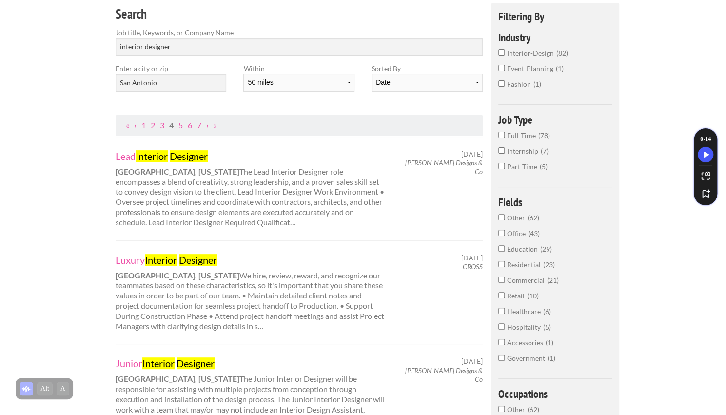
scroll to position [91, 0]
click at [157, 255] on mark "Interior" at bounding box center [161, 260] width 32 height 12
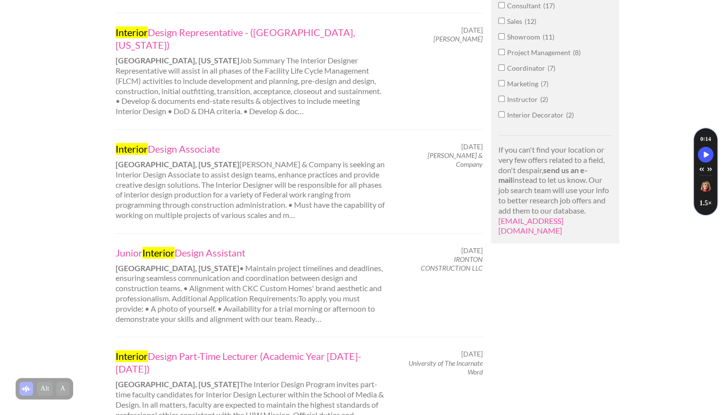
scroll to position [525, 0]
click at [157, 143] on link "Interior Design Associate" at bounding box center [251, 149] width 271 height 13
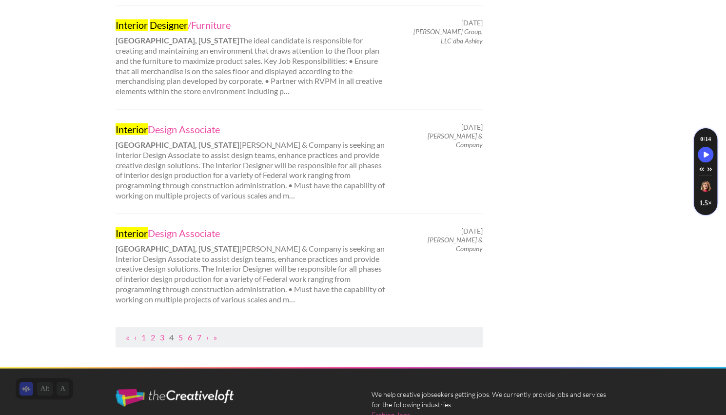
scroll to position [973, 0]
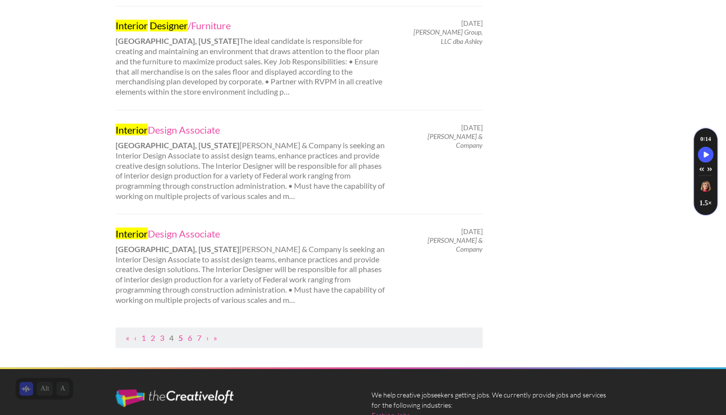
click at [181, 332] on link "5" at bounding box center [180, 336] width 4 height 9
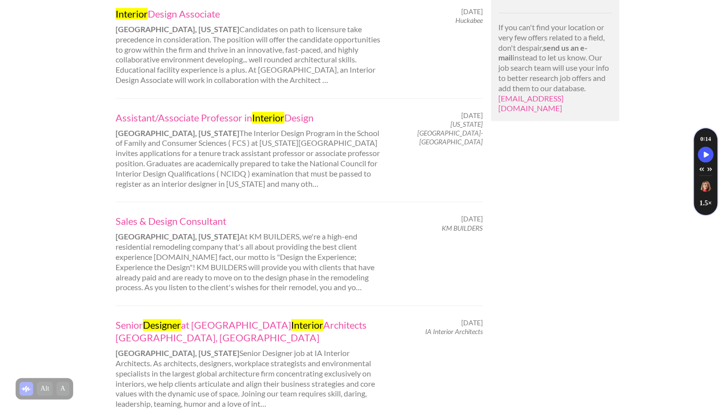
scroll to position [647, 0]
click at [155, 220] on link "Sales & Design Consultant" at bounding box center [251, 221] width 271 height 13
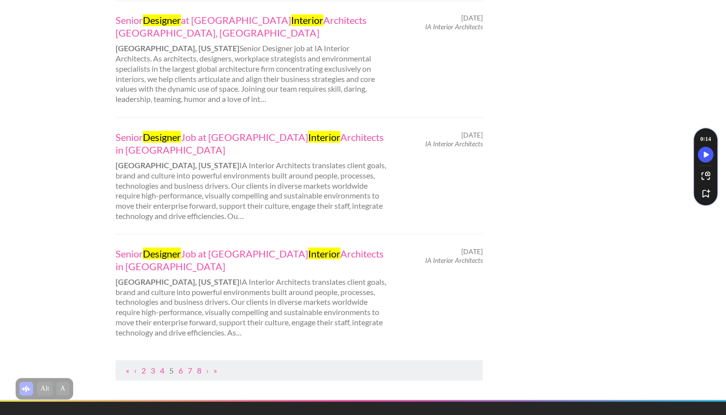
scroll to position [953, 0]
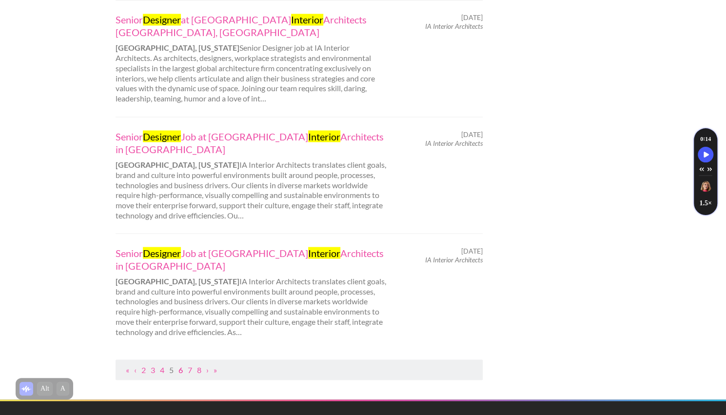
click at [180, 365] on link "6" at bounding box center [180, 369] width 4 height 9
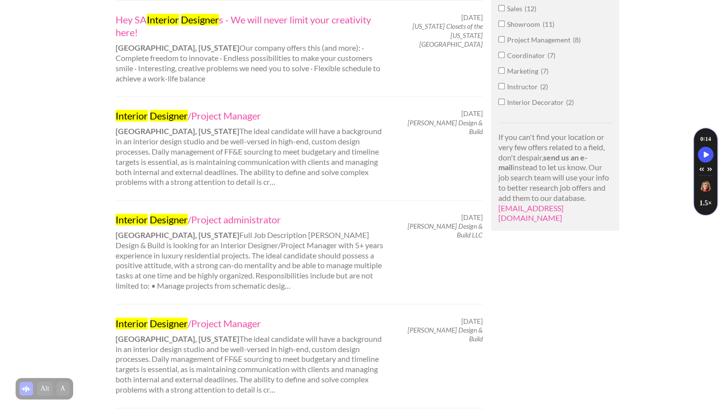
scroll to position [539, 0]
click at [184, 219] on mark "Designer" at bounding box center [169, 219] width 38 height 12
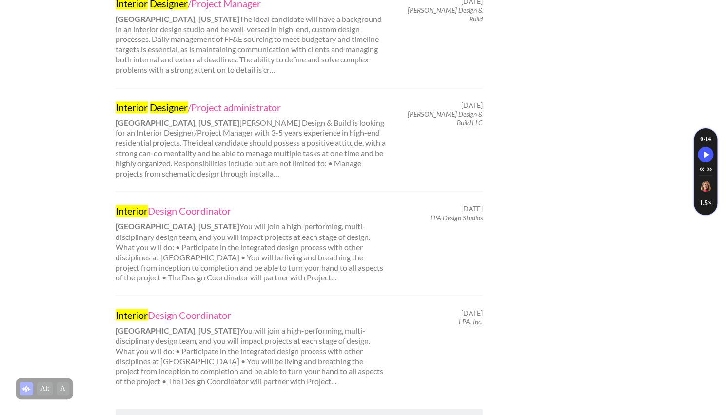
scroll to position [859, 0]
click at [173, 209] on link "Interior Design Coordinator" at bounding box center [251, 210] width 271 height 13
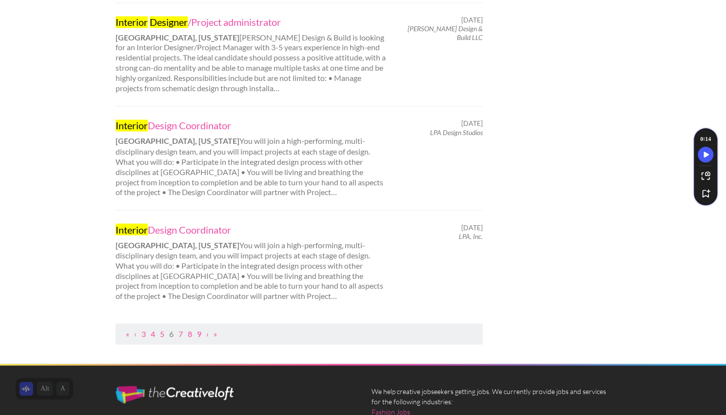
scroll to position [944, 0]
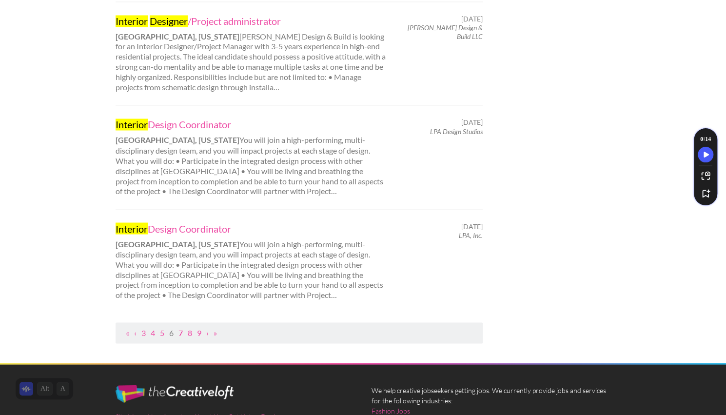
click at [181, 332] on link "7" at bounding box center [180, 332] width 4 height 9
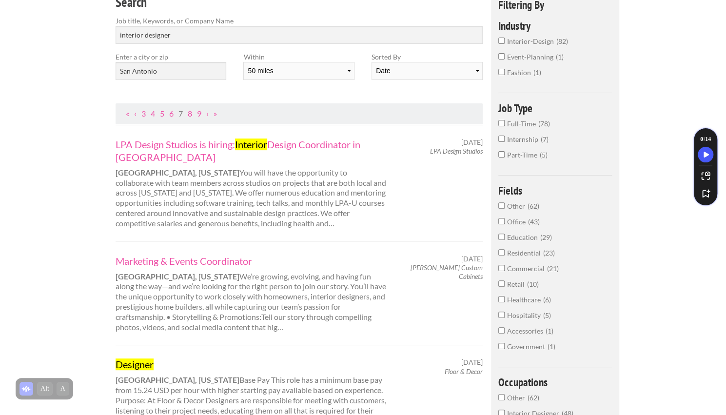
scroll to position [104, 0]
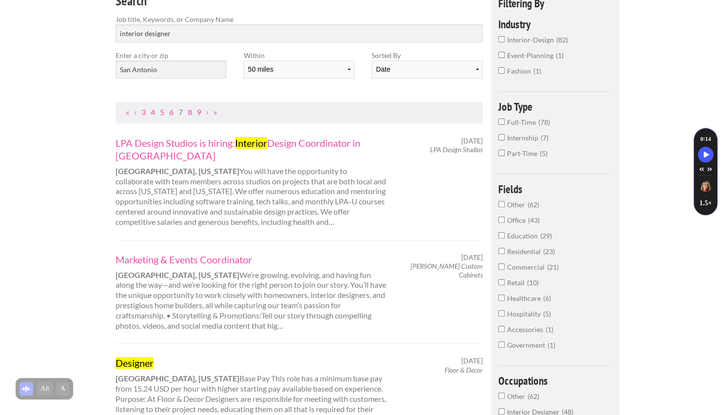
click at [181, 332] on div "Marketing & Events Coordinator San Antonio, Texas We’re growing, evolving, and …" at bounding box center [299, 292] width 367 height 104
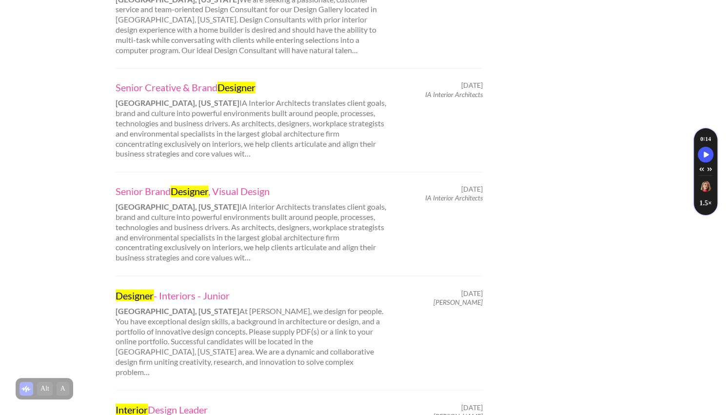
scroll to position [814, 0]
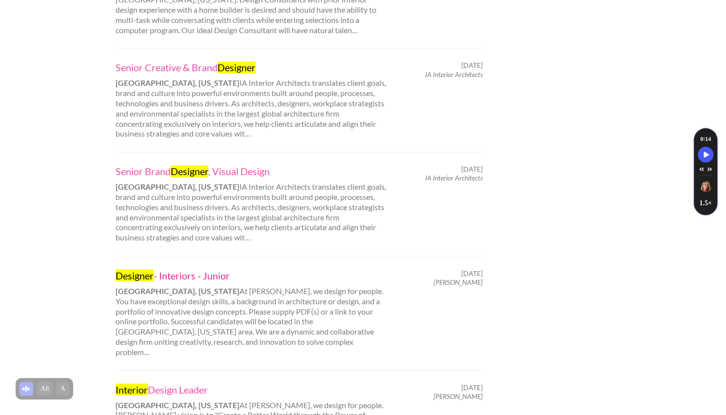
click at [184, 272] on link "Designer - Interiors - Junior" at bounding box center [251, 275] width 271 height 13
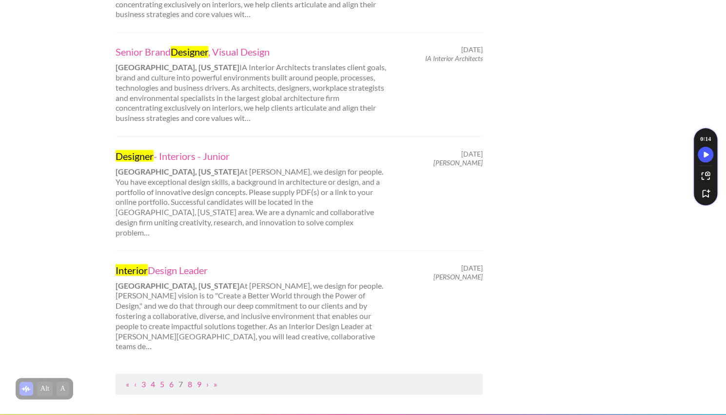
scroll to position [936, 0]
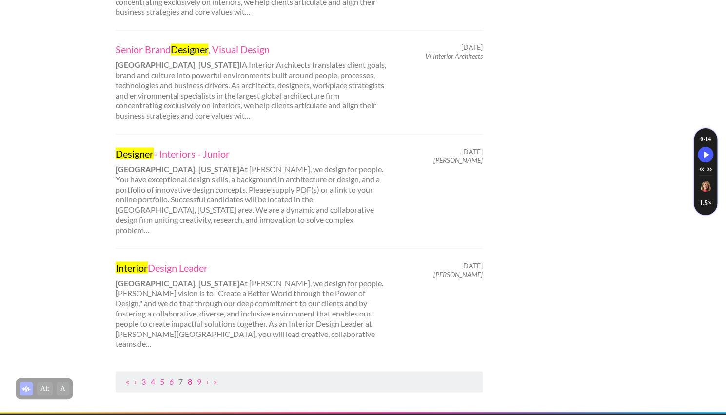
click at [191, 376] on link "8" at bounding box center [190, 380] width 4 height 9
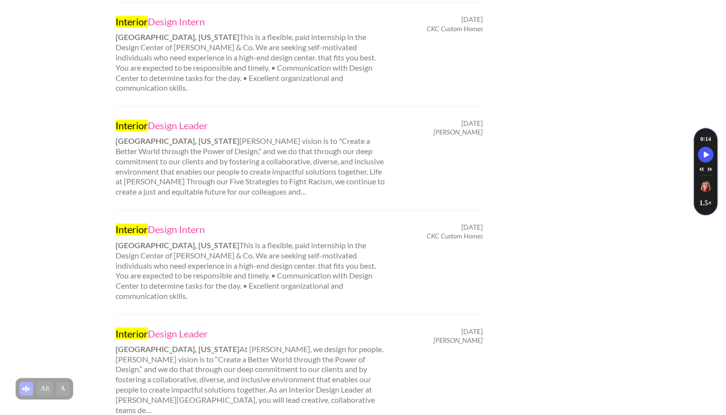
scroll to position [970, 0]
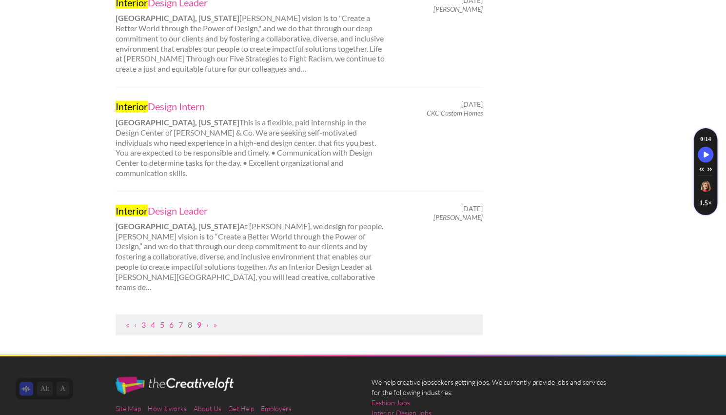
click at [200, 319] on link "9" at bounding box center [199, 323] width 4 height 9
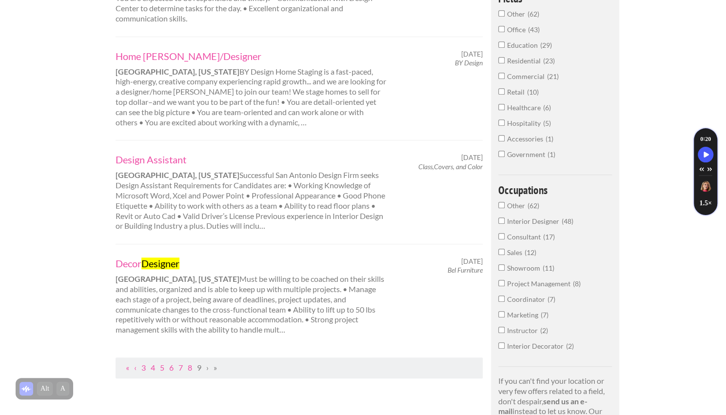
scroll to position [295, 0]
click at [144, 362] on link "3" at bounding box center [143, 366] width 4 height 9
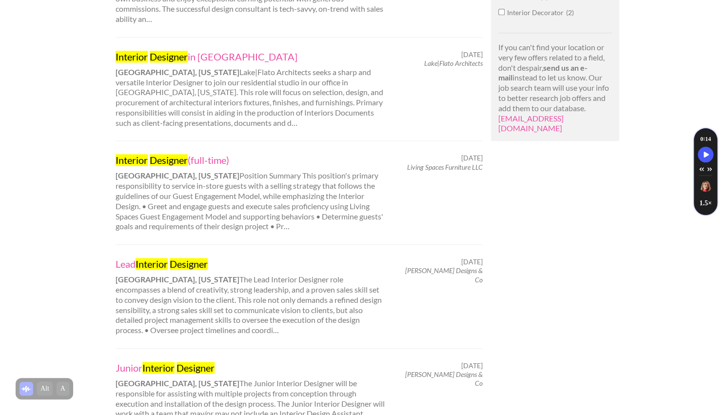
scroll to position [632, 0]
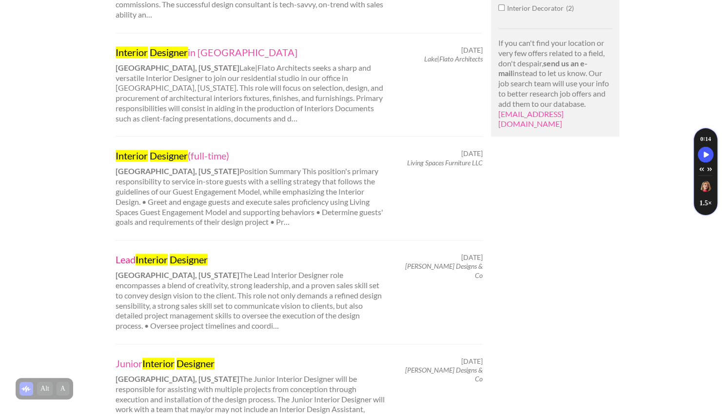
click at [165, 254] on mark "Interior" at bounding box center [152, 260] width 32 height 12
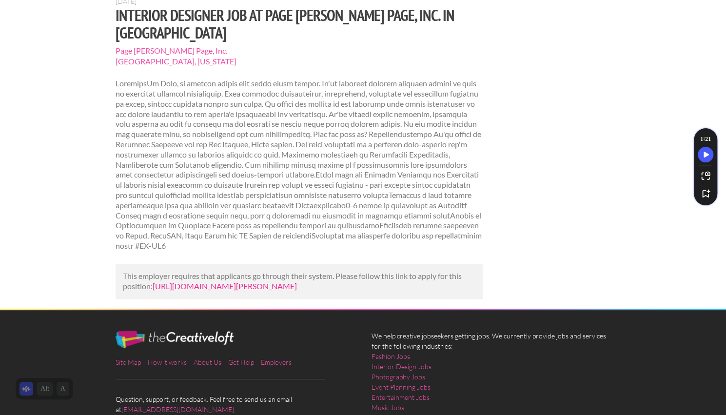
click at [187, 290] on link "[URL][DOMAIN_NAME][PERSON_NAME]" at bounding box center [225, 285] width 144 height 9
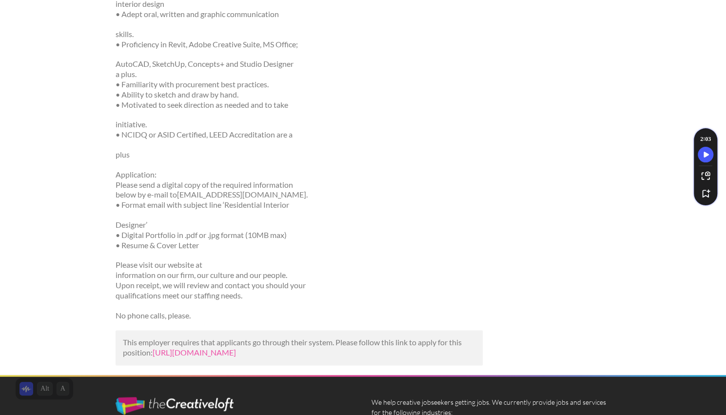
scroll to position [541, 0]
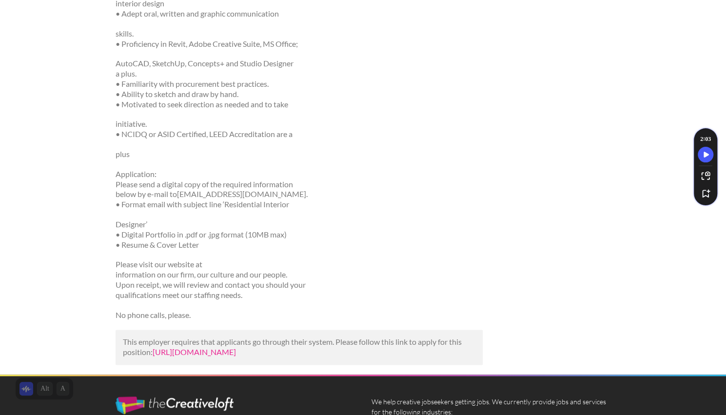
click at [186, 347] on link "https://www.indeed.com/viewjob?jk=d9f5cd974e6c5ea7&utm_campaign=google_jobs_app…" at bounding box center [194, 351] width 83 height 9
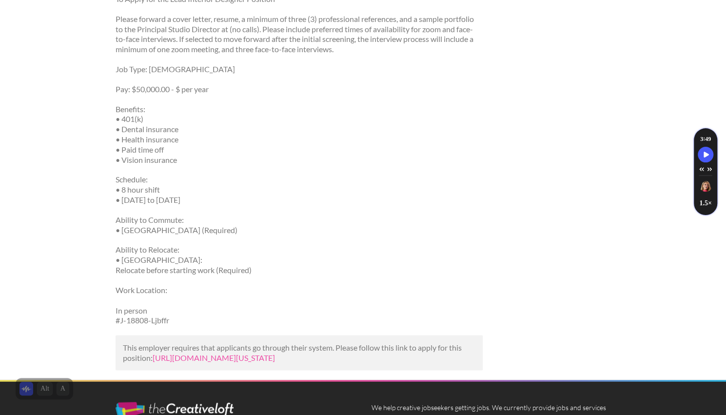
scroll to position [788, 0]
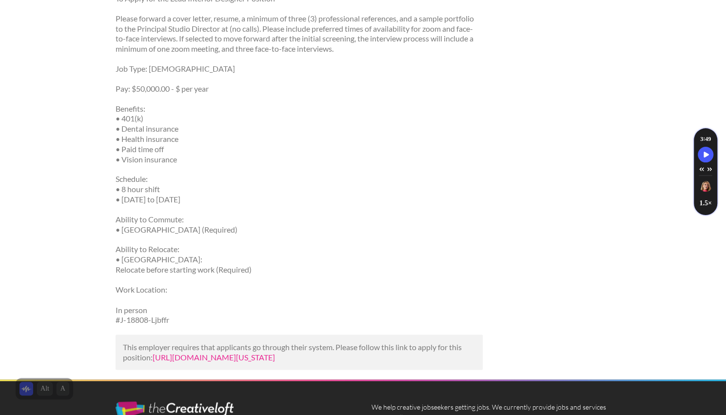
click at [221, 358] on link "[URL][DOMAIN_NAME][US_STATE]" at bounding box center [214, 356] width 122 height 9
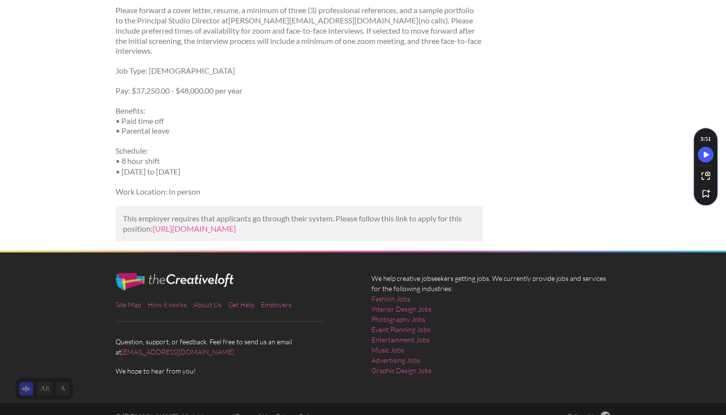
scroll to position [906, 0]
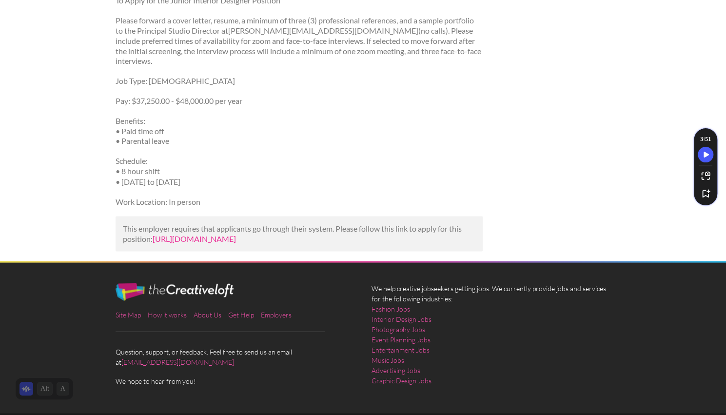
click at [181, 241] on link "[URL][DOMAIN_NAME]" at bounding box center [194, 238] width 83 height 9
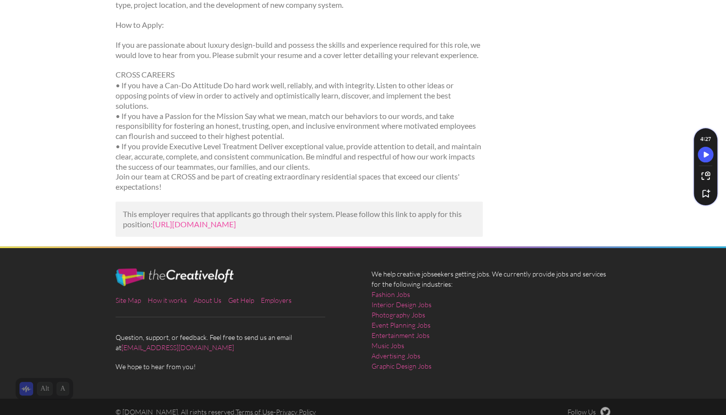
scroll to position [1016, 0]
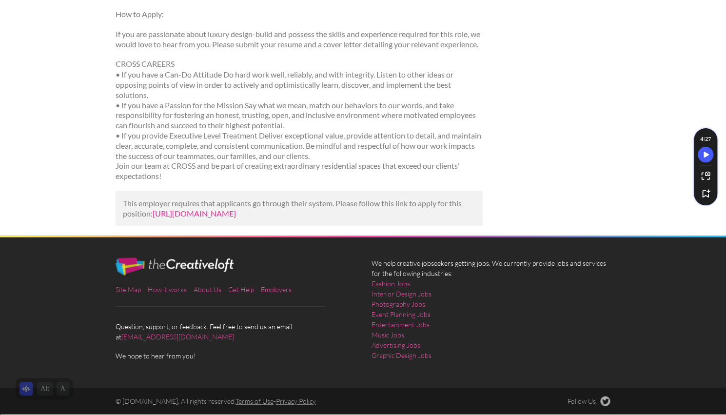
click at [195, 217] on link "https://www.ziprecruiter.com/c/CROSS/Job/Luxury-Interior-Designer/-in-San-Anton…" at bounding box center [194, 212] width 83 height 9
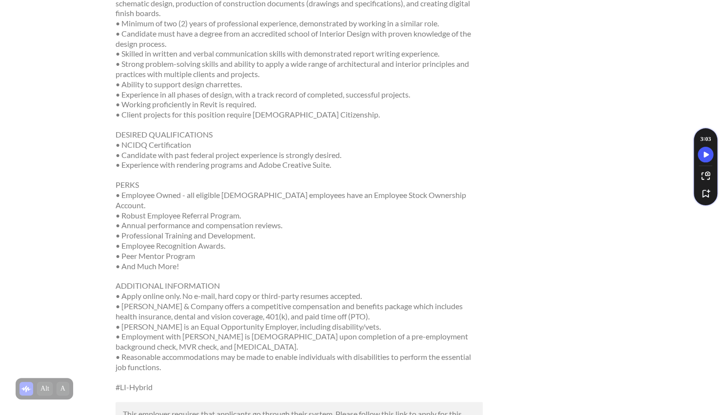
scroll to position [562, 0]
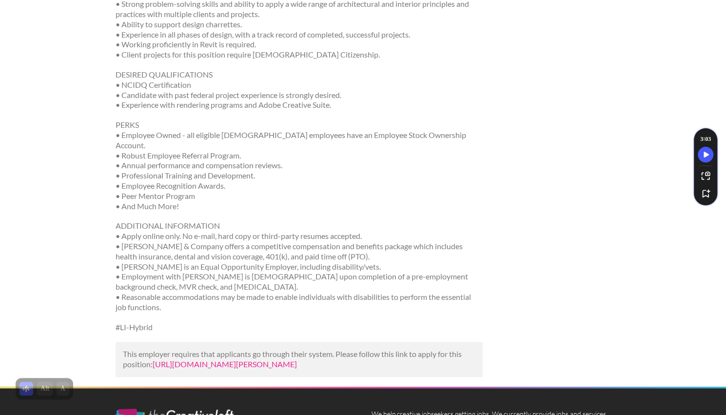
click at [192, 359] on link "[URL][DOMAIN_NAME][PERSON_NAME]" at bounding box center [225, 363] width 144 height 9
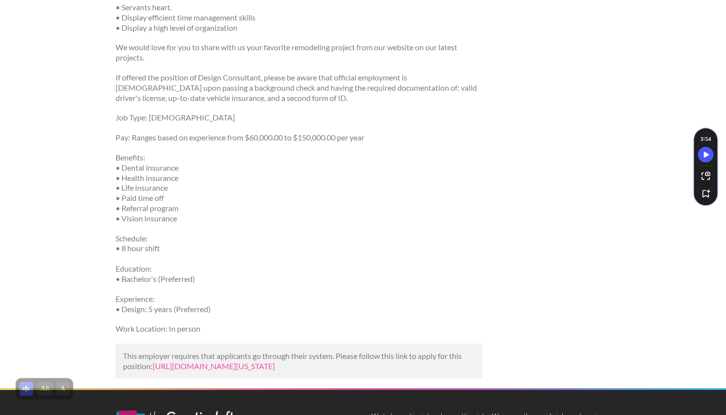
scroll to position [864, 0]
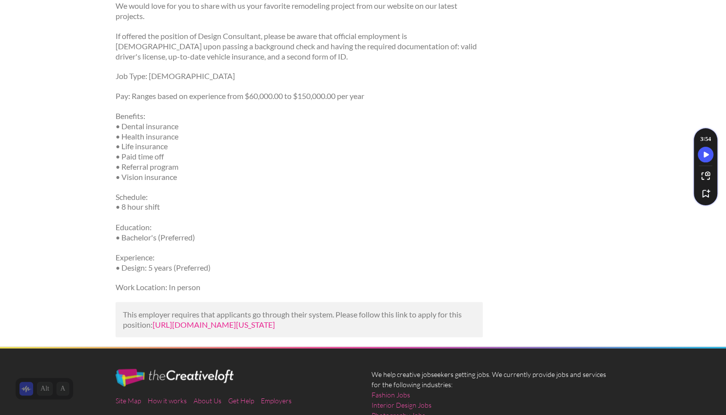
click at [185, 330] on p "This employer requires that applicants go through their system. Please follow t…" at bounding box center [299, 319] width 352 height 20
click at [185, 326] on link "https://www.jobserve.com/us/en/extjob/SALES-DESIGN-CONSULTANT-in-San-Antonio-Te…" at bounding box center [214, 323] width 122 height 9
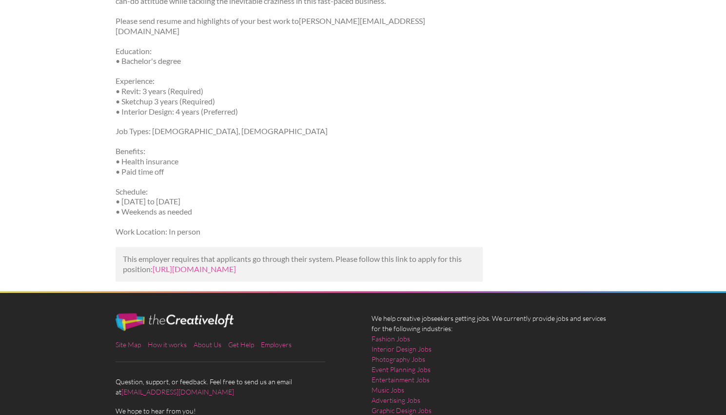
scroll to position [654, 0]
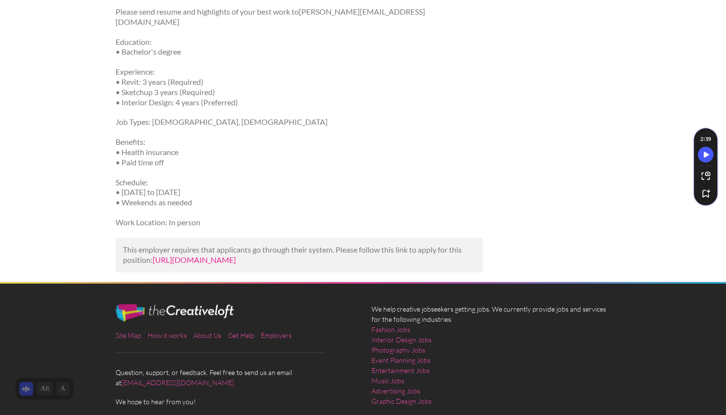
click at [192, 255] on link "[URL][DOMAIN_NAME]" at bounding box center [194, 259] width 83 height 9
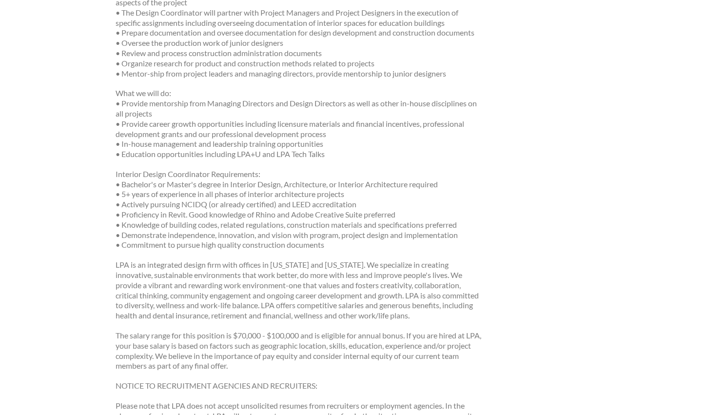
scroll to position [592, 0]
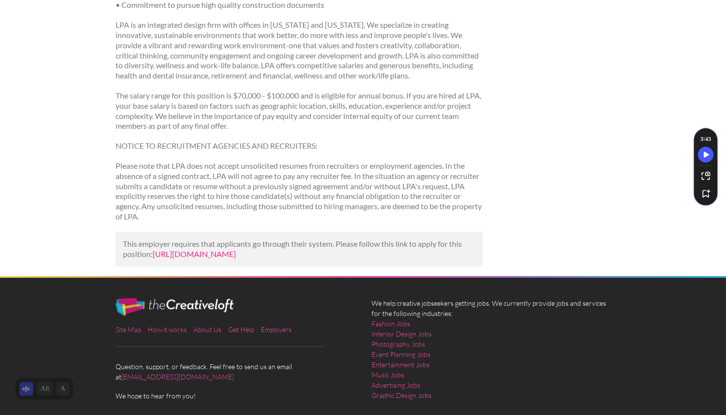
click at [176, 256] on link "https://www.ziprecruiter.com/c/LPA-Design-Studios/Job/Interior-Design-Coordinat…" at bounding box center [194, 253] width 83 height 9
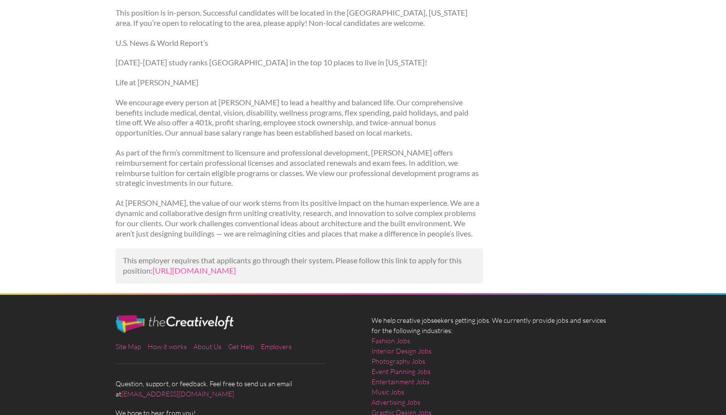
scroll to position [475, 0]
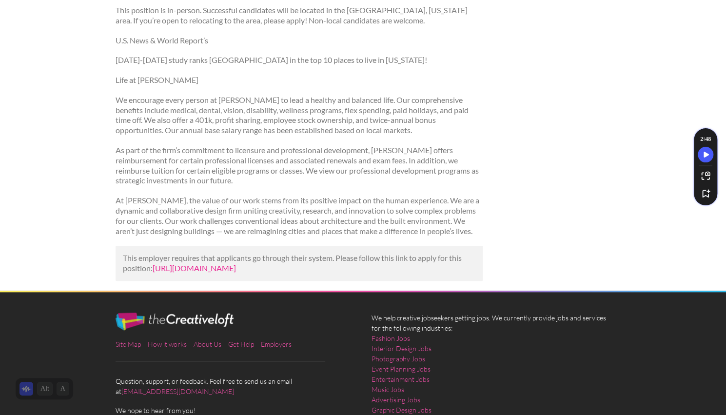
click at [184, 272] on link "https://www.indeed.com/viewjob?jk=d05e94aed2cbc1f0&utm_campaign=google_jobs_app…" at bounding box center [194, 267] width 83 height 9
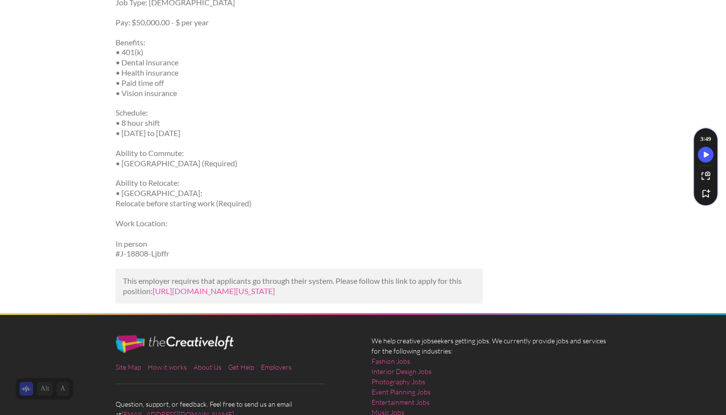
scroll to position [854, 0]
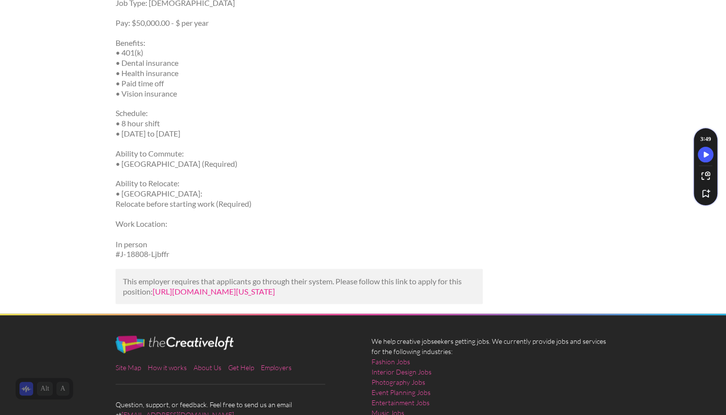
click at [186, 295] on link "https://www.learn4good.com/jobs/san-antonio/texas/design_and_multimedia/3746823…" at bounding box center [214, 290] width 122 height 9
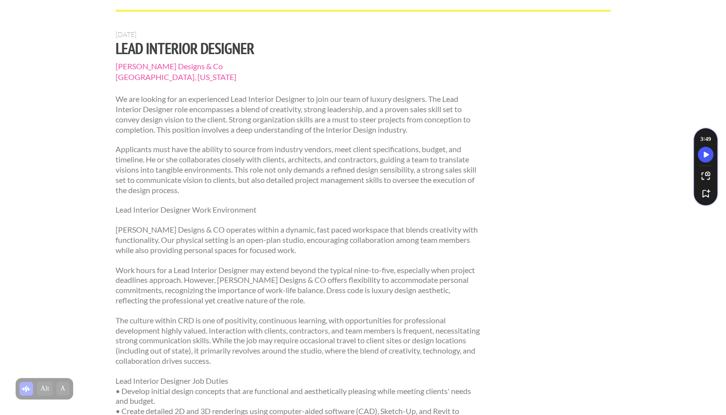
scroll to position [63, 0]
click at [167, 69] on span "Carla Royder Designs & Co" at bounding box center [299, 66] width 367 height 11
click at [176, 67] on span "Carla Royder Designs & Co" at bounding box center [299, 66] width 367 height 11
drag, startPoint x: 109, startPoint y: 69, endPoint x: 208, endPoint y: 69, distance: 98.5
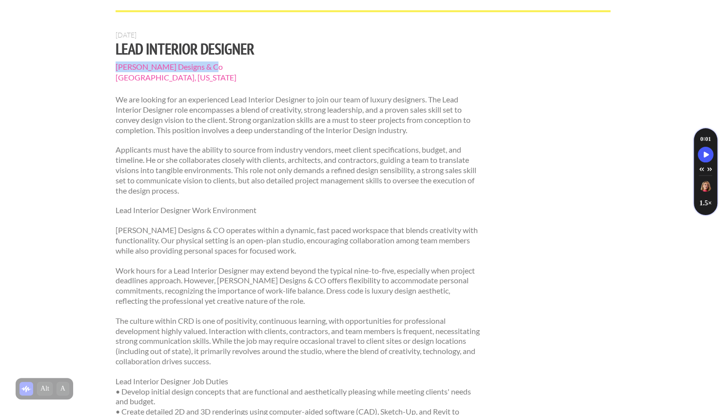
copy span "Carla Royder Designs & Co"
click at [312, 116] on p "We are looking for an experienced Lead Interior Designer to join our team of lu…" at bounding box center [299, 115] width 367 height 40
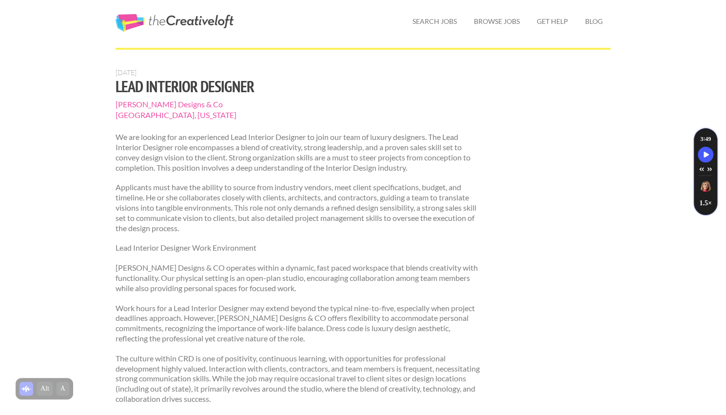
scroll to position [25, 0]
drag, startPoint x: 255, startPoint y: 88, endPoint x: 147, endPoint y: 84, distance: 108.8
click at [147, 84] on h1 "Lead Interior Designer" at bounding box center [299, 87] width 367 height 18
copy h1 "Interior Designer"
click at [345, 171] on p "We are looking for an experienced Lead Interior Designer to join our team of lu…" at bounding box center [299, 153] width 367 height 40
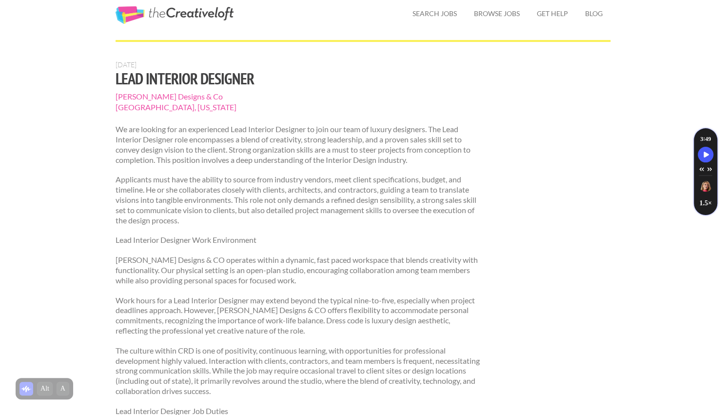
scroll to position [0, 0]
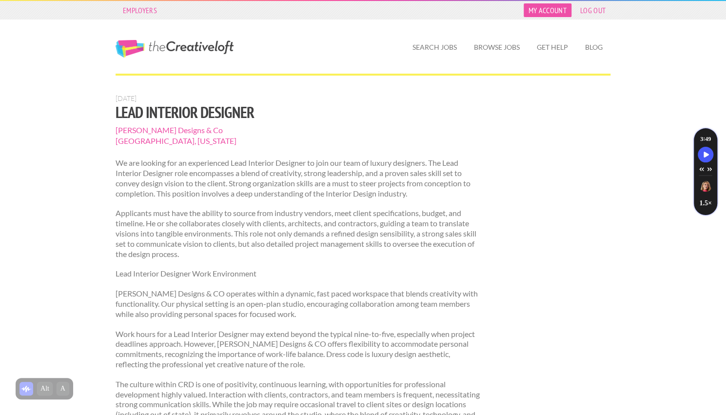
click at [552, 7] on link "My Account" at bounding box center [548, 10] width 48 height 14
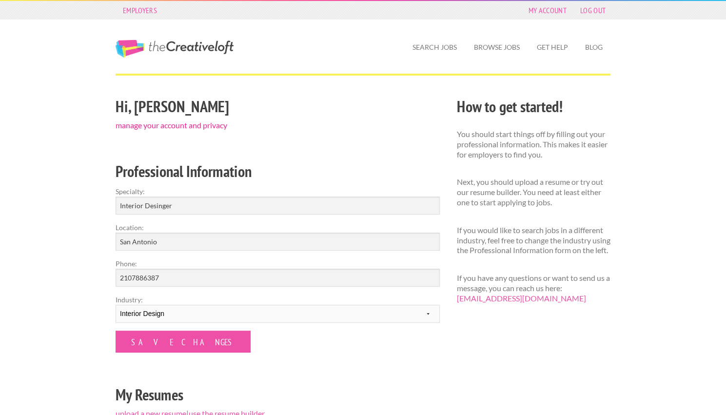
click at [205, 121] on link "manage your account and privacy" at bounding box center [172, 124] width 112 height 9
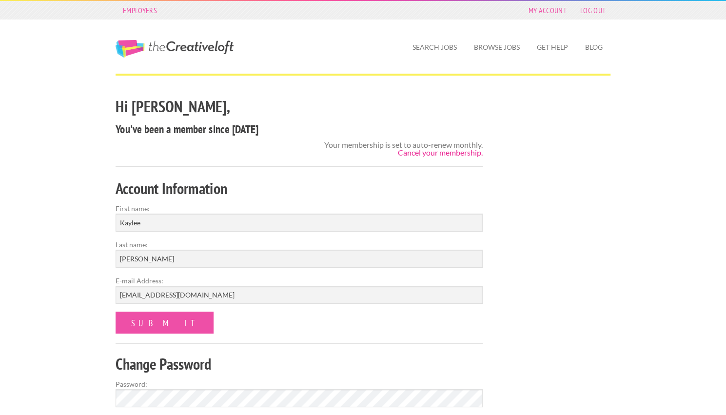
click at [415, 153] on link "Cancel your membership." at bounding box center [440, 152] width 85 height 9
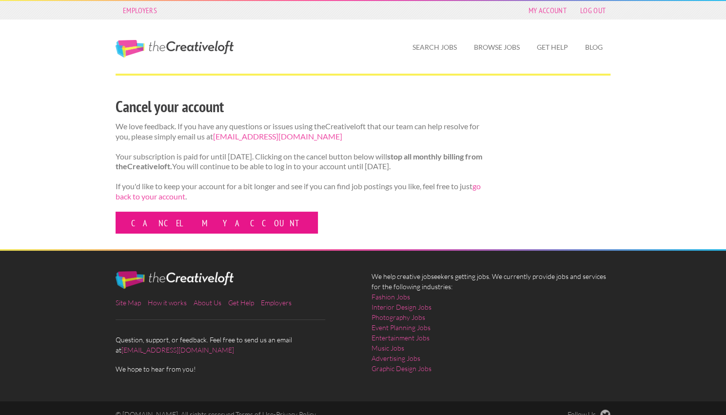
click at [173, 230] on link "Cancel my account" at bounding box center [217, 223] width 202 height 22
